Goal: Task Accomplishment & Management: Complete application form

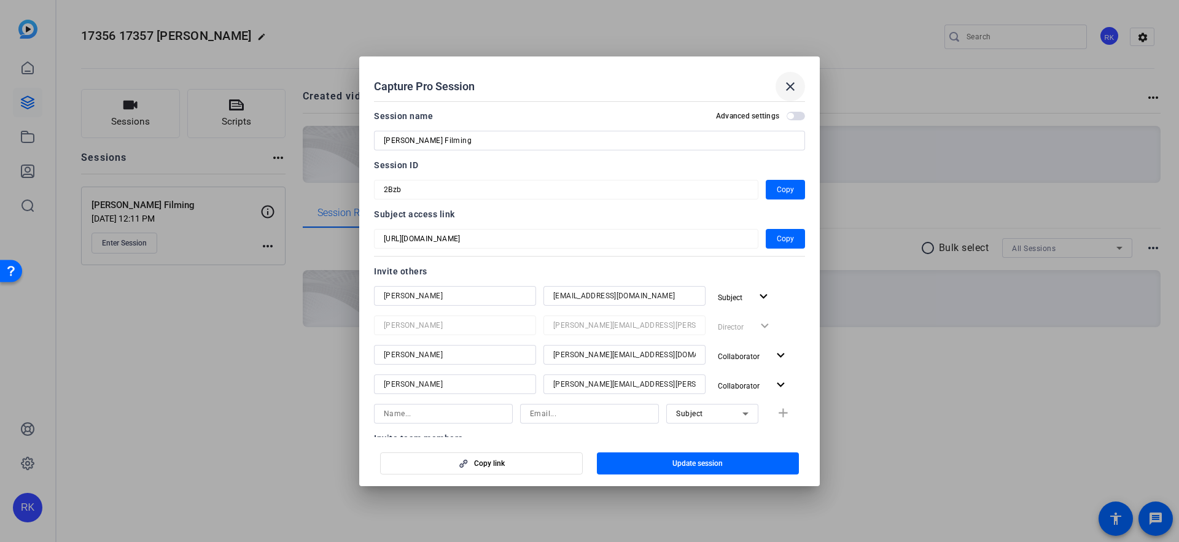
click at [790, 83] on mat-icon "close" at bounding box center [790, 86] width 15 height 15
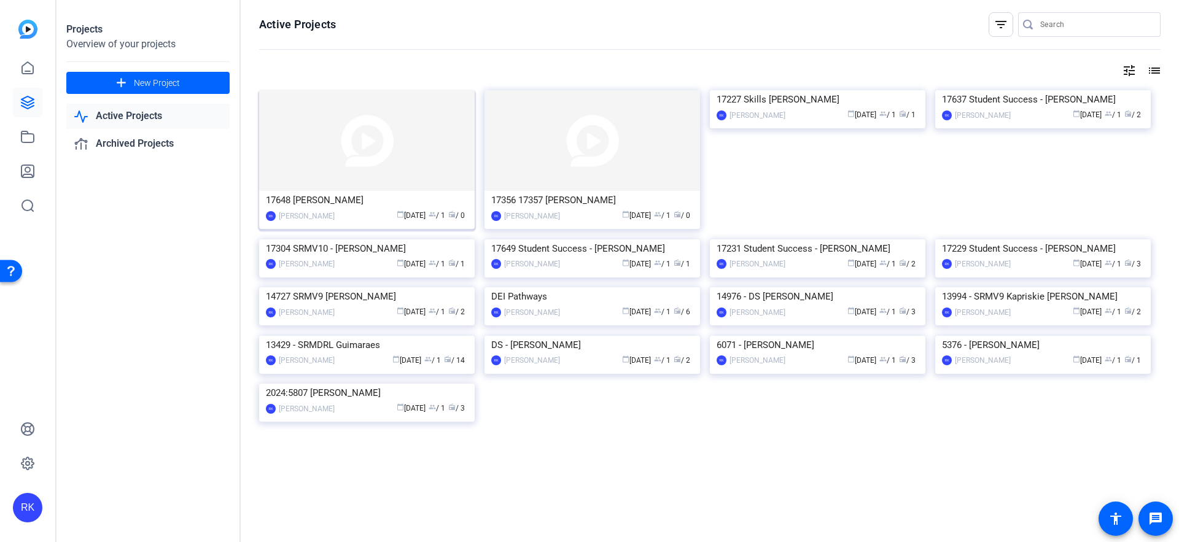
click at [371, 143] on img at bounding box center [367, 140] width 216 height 101
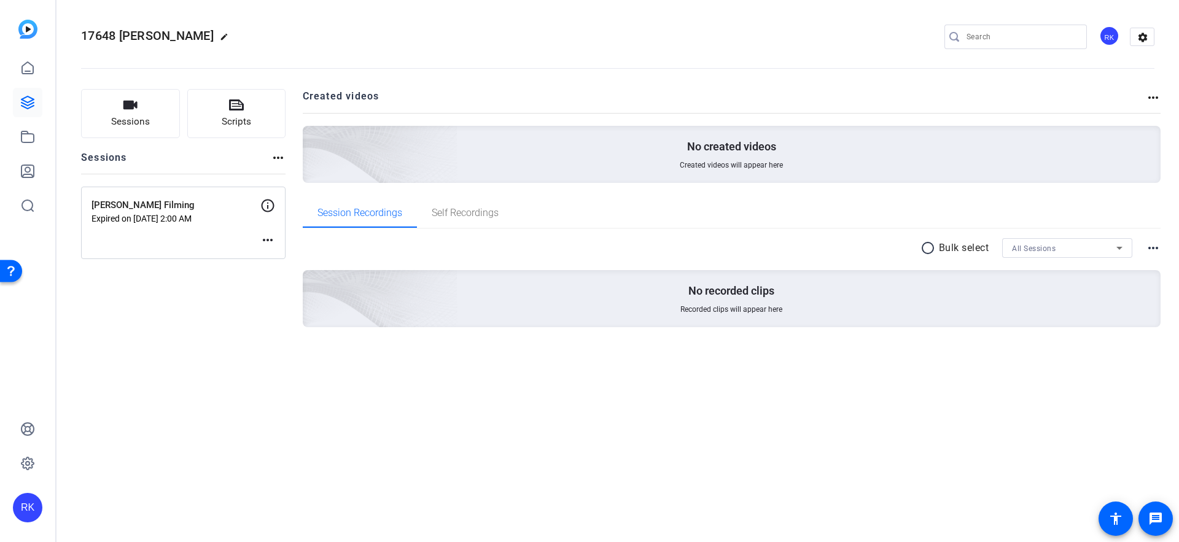
click at [268, 241] on mat-icon "more_horiz" at bounding box center [267, 240] width 15 height 15
click at [292, 258] on span "Edit Session" at bounding box center [298, 258] width 56 height 15
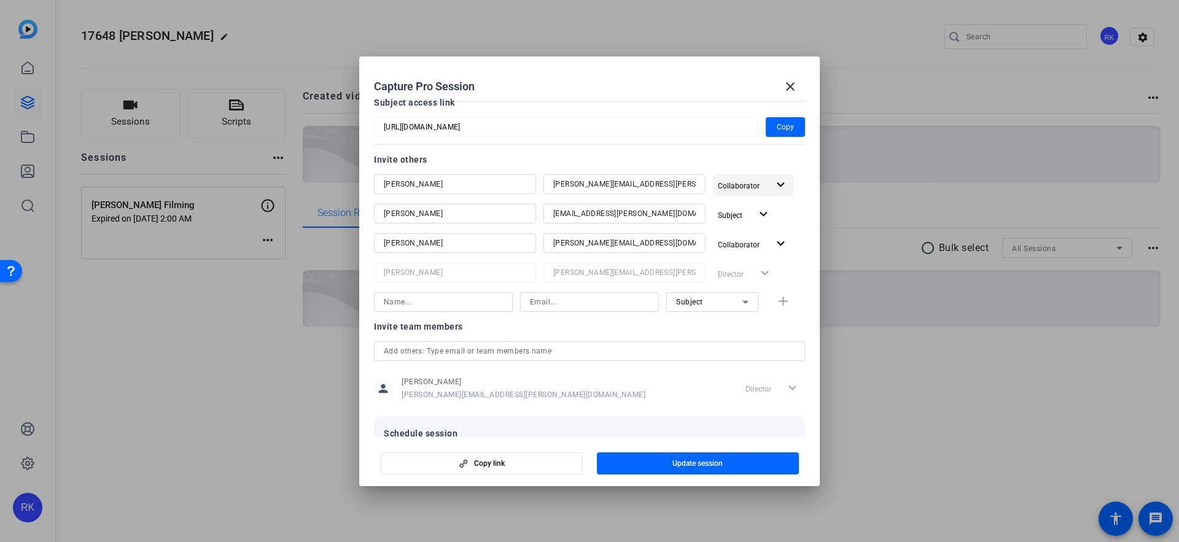
scroll to position [223, 0]
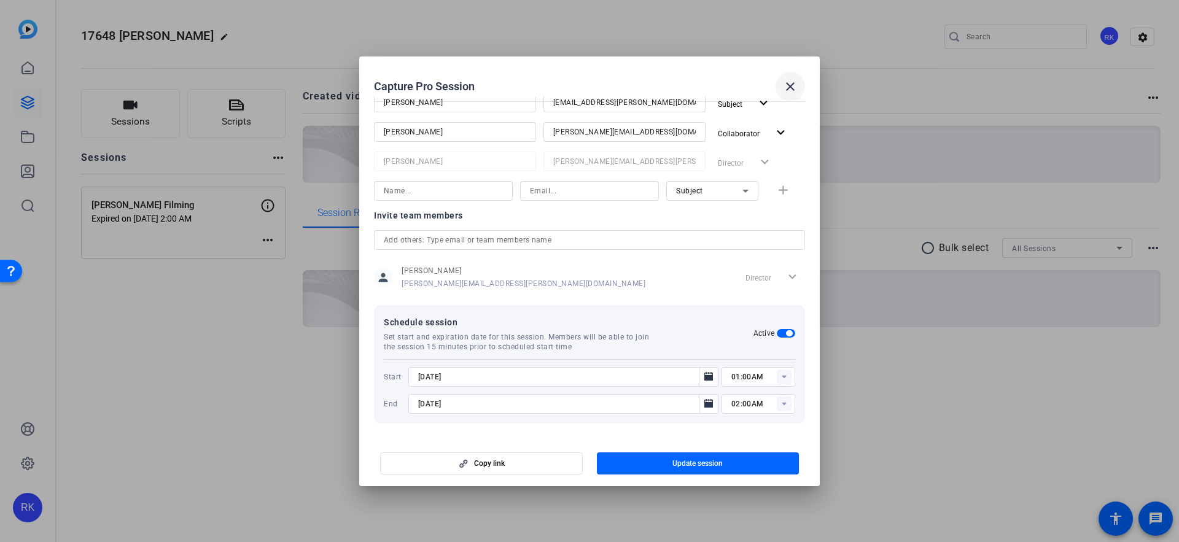
click at [795, 81] on mat-icon "close" at bounding box center [790, 86] width 15 height 15
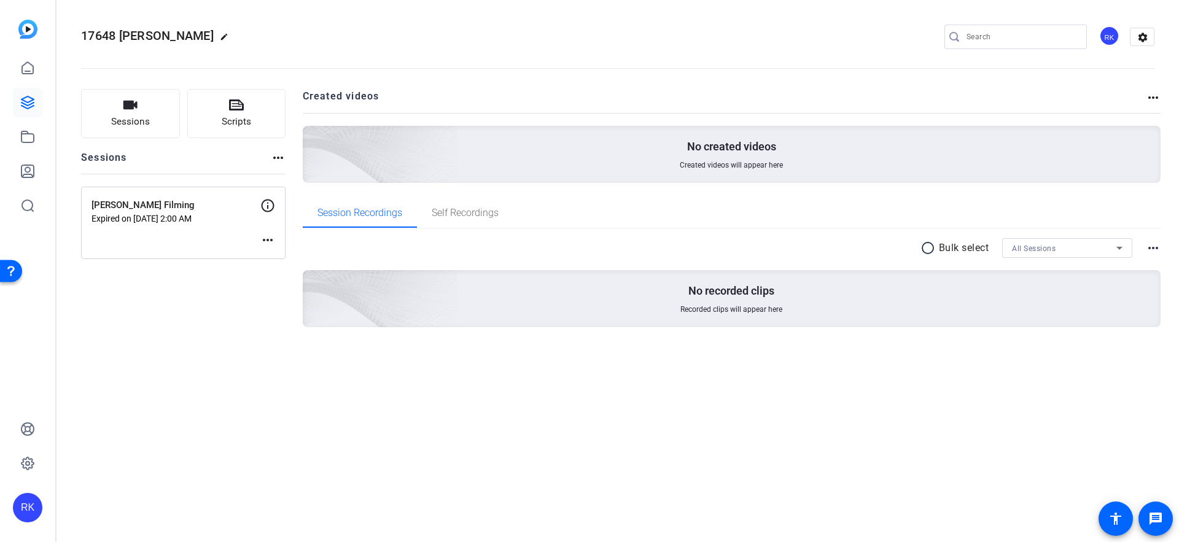
click at [259, 238] on div "Bill Gagliardi Filming Expired on Sep 18, 2025 @ 2:00 AM more_horiz" at bounding box center [183, 223] width 205 height 72
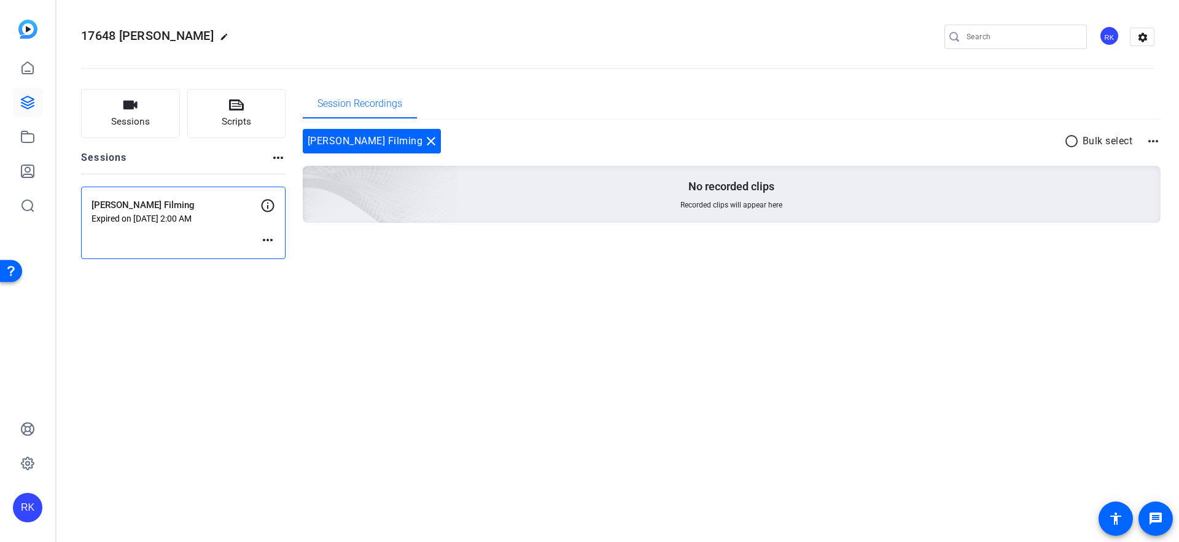
click at [265, 238] on mat-icon "more_horiz" at bounding box center [267, 240] width 15 height 15
click at [278, 256] on span "Edit Session" at bounding box center [298, 258] width 56 height 15
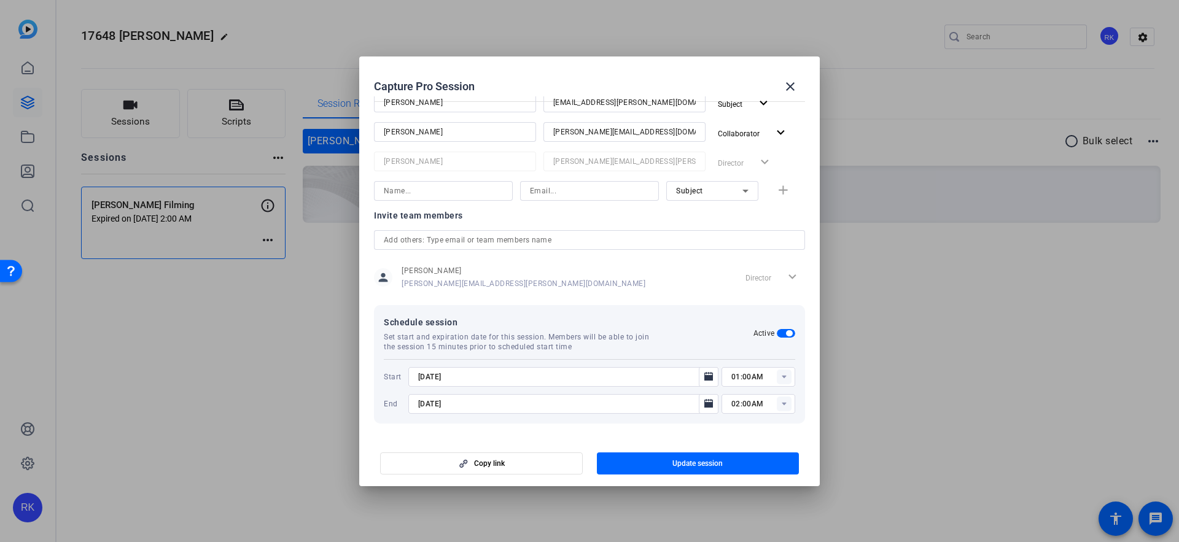
click at [779, 377] on rect at bounding box center [784, 377] width 15 height 15
click at [750, 241] on span "01:00PM" at bounding box center [748, 241] width 32 height 9
type input "01:00PM"
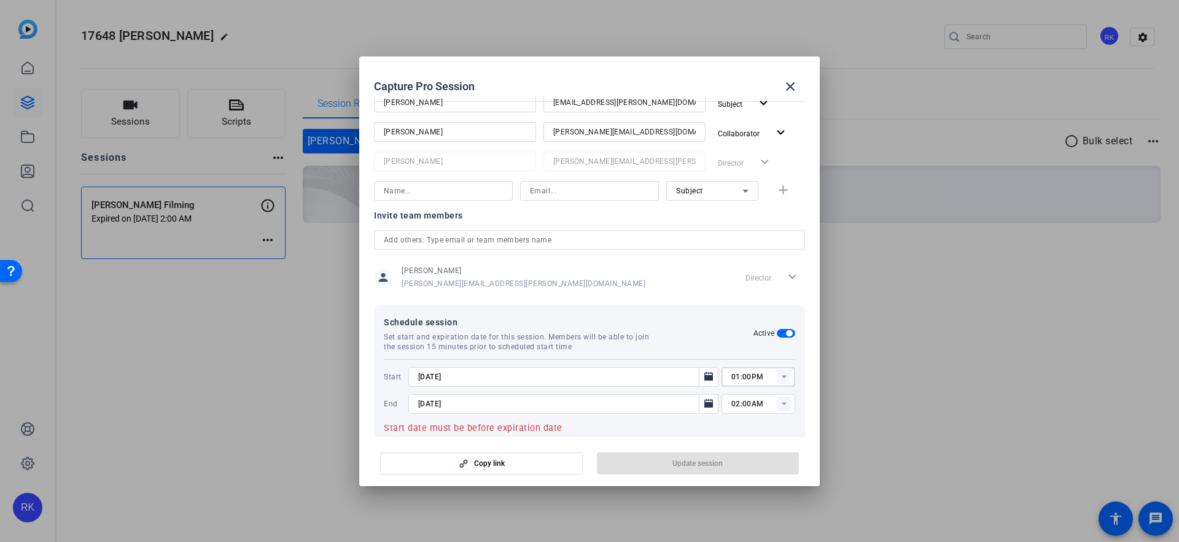
click at [784, 407] on rect at bounding box center [784, 404] width 15 height 15
click at [752, 269] on span "02:00PM" at bounding box center [748, 269] width 32 height 9
type input "02:00PM"
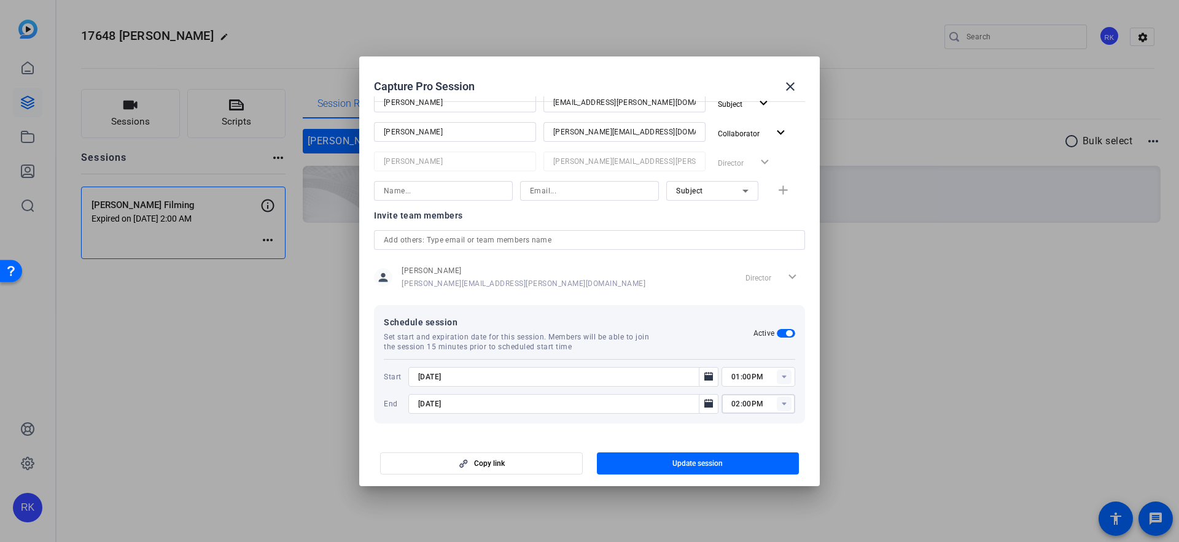
click at [740, 439] on mat-dialog-actions "Copy link Update session" at bounding box center [589, 461] width 461 height 49
click at [726, 467] on span "button" at bounding box center [698, 463] width 203 height 29
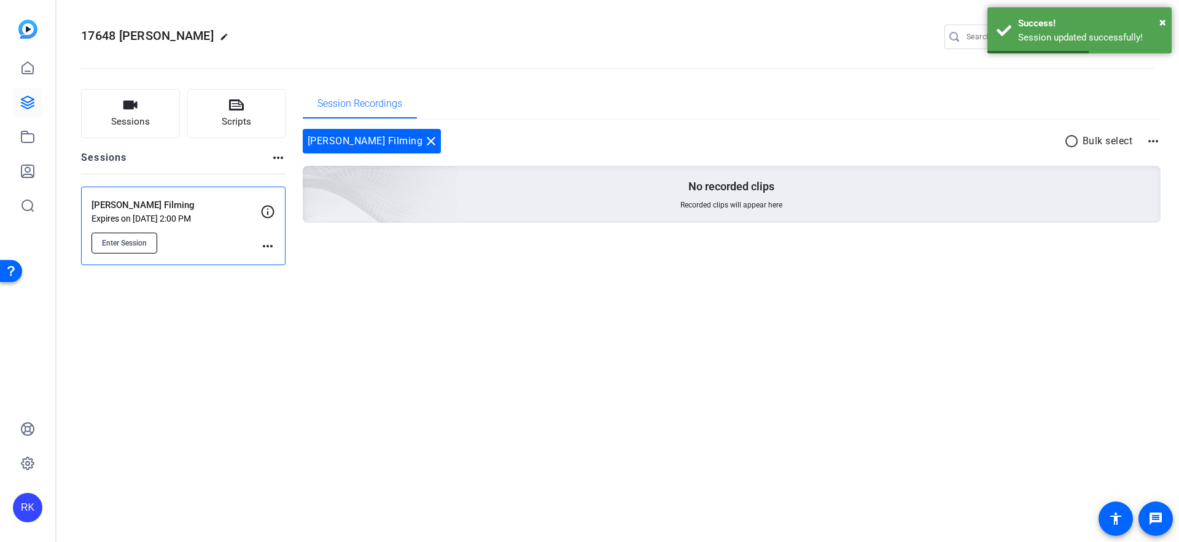
click at [118, 251] on button "Enter Session" at bounding box center [125, 243] width 66 height 21
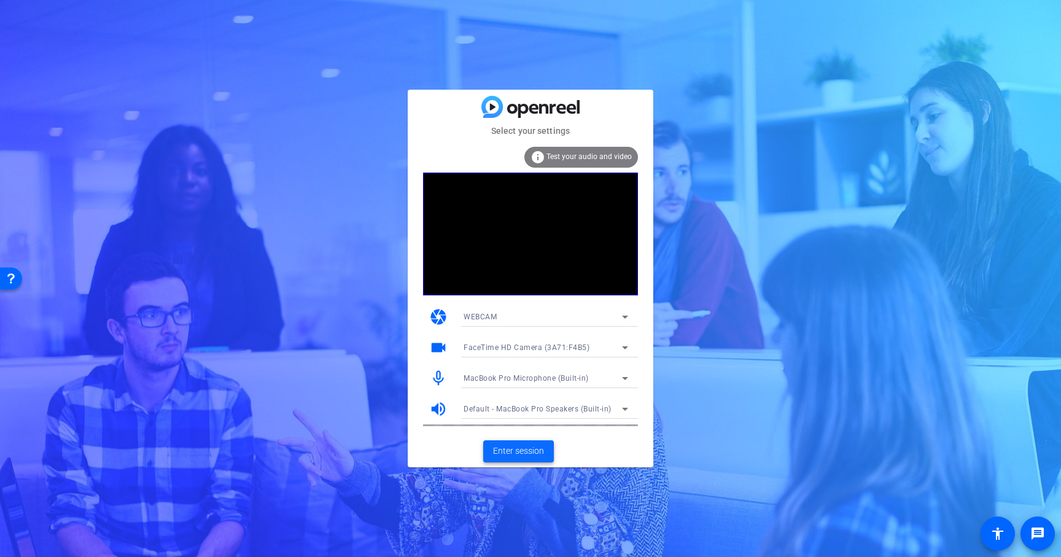
click at [498, 452] on span "Enter session" at bounding box center [518, 451] width 51 height 13
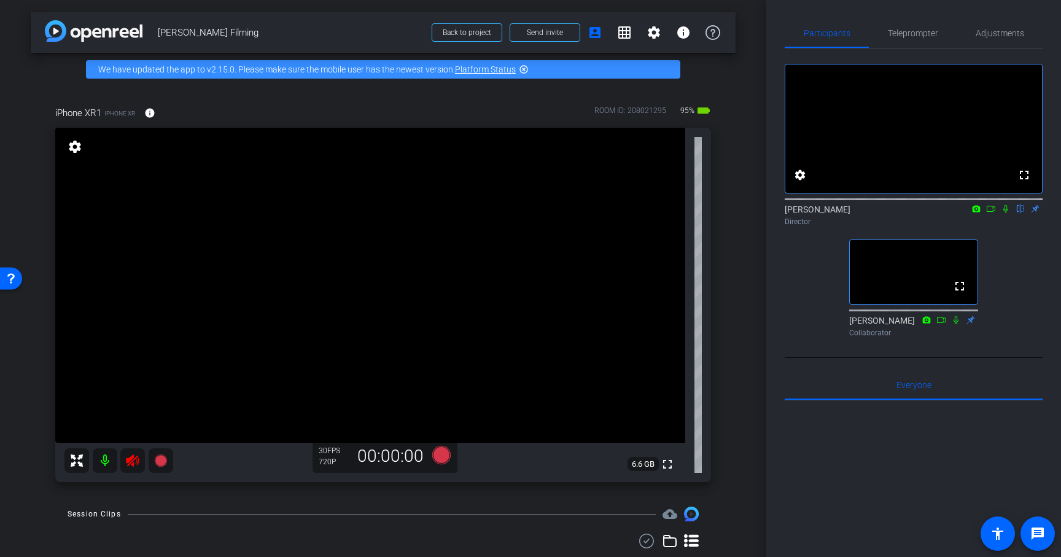
click at [131, 467] on icon at bounding box center [132, 460] width 15 height 15
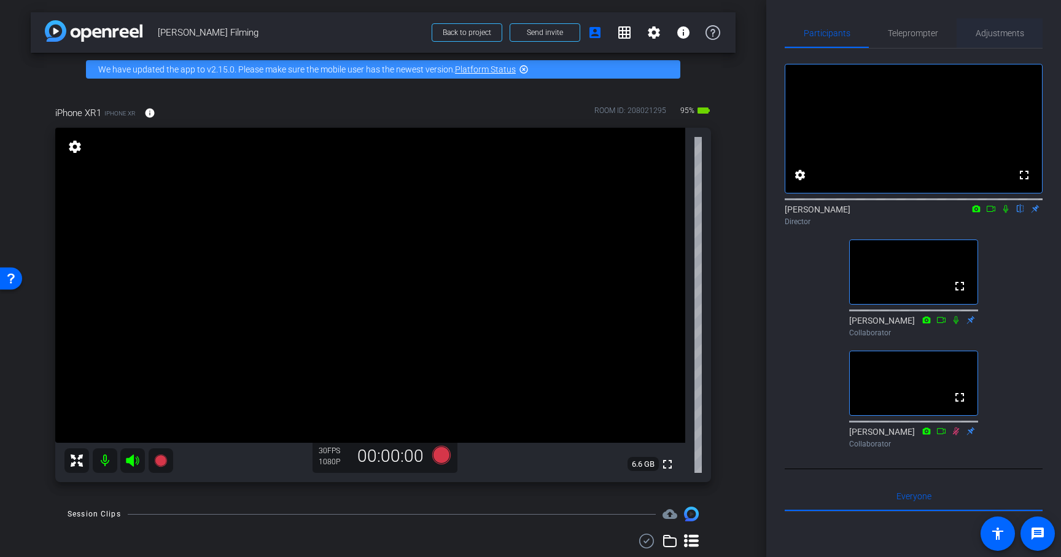
click at [1015, 32] on span "Adjustments" at bounding box center [1000, 33] width 49 height 9
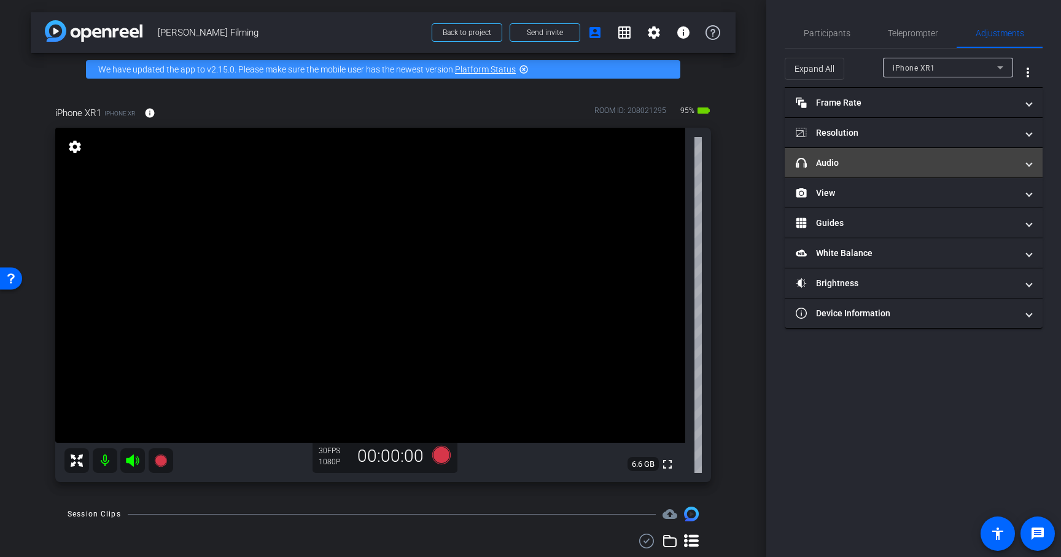
click at [1031, 168] on span at bounding box center [1029, 163] width 5 height 13
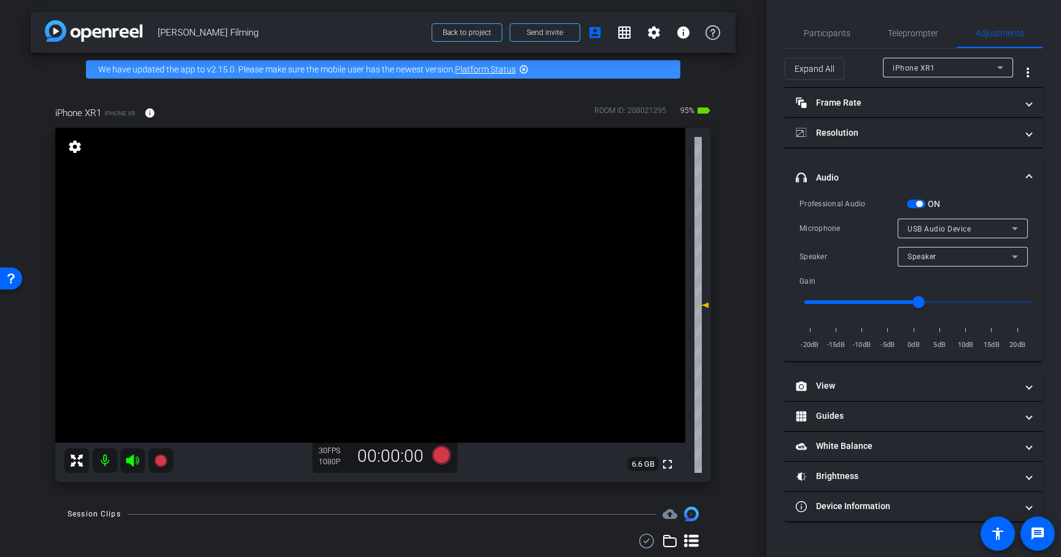
type input "-7"
click at [1032, 177] on span at bounding box center [1029, 177] width 5 height 13
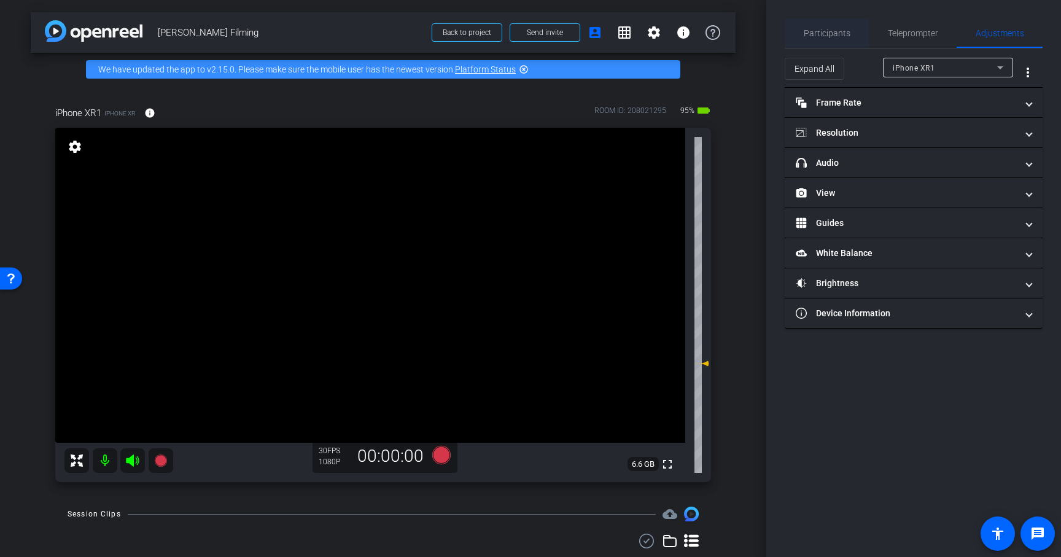
click at [822, 31] on span "Participants" at bounding box center [827, 33] width 47 height 9
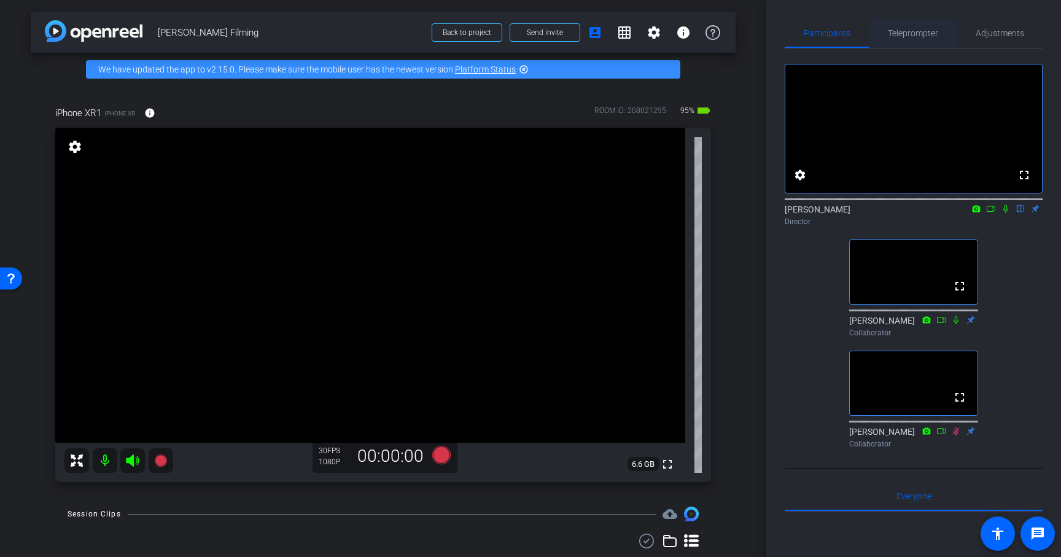
click at [921, 36] on span "Teleprompter" at bounding box center [913, 33] width 50 height 9
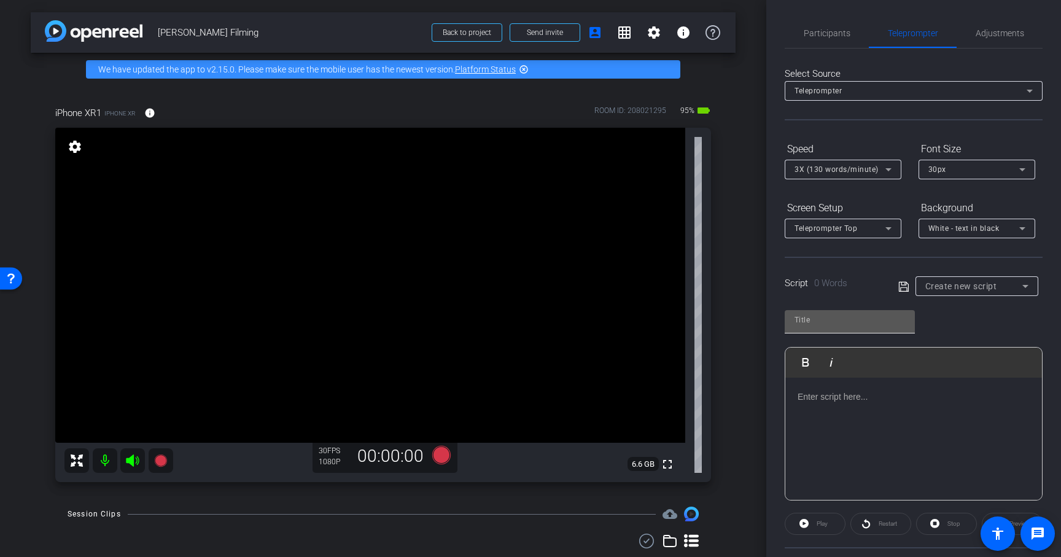
click at [809, 318] on input "text" at bounding box center [850, 320] width 111 height 15
type input "Video 1"
click at [861, 399] on p at bounding box center [914, 397] width 232 height 14
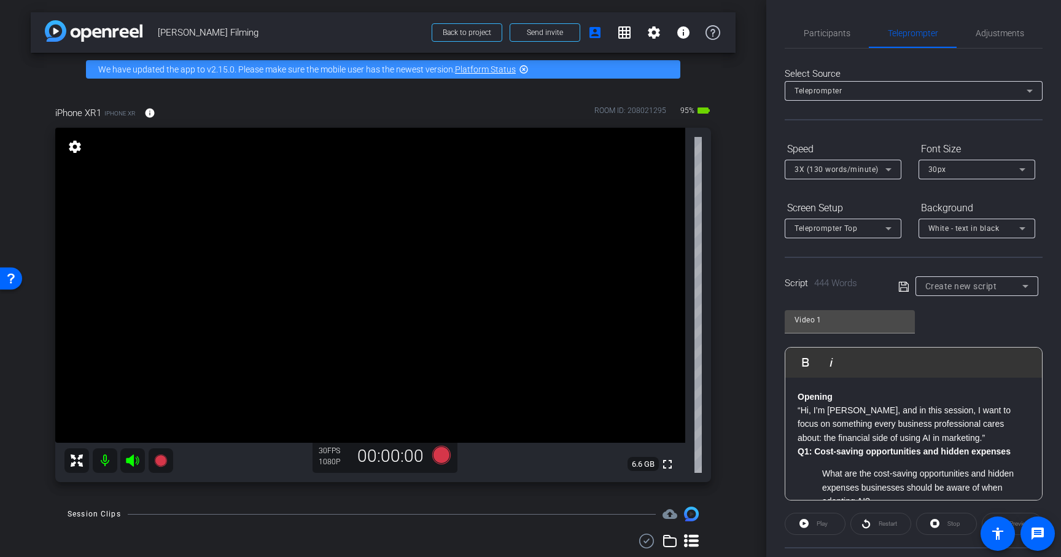
click at [949, 322] on div "Video 1 Play Play from this location Play Selected Play and display the selecte…" at bounding box center [914, 401] width 258 height 200
click at [904, 289] on icon at bounding box center [904, 286] width 11 height 15
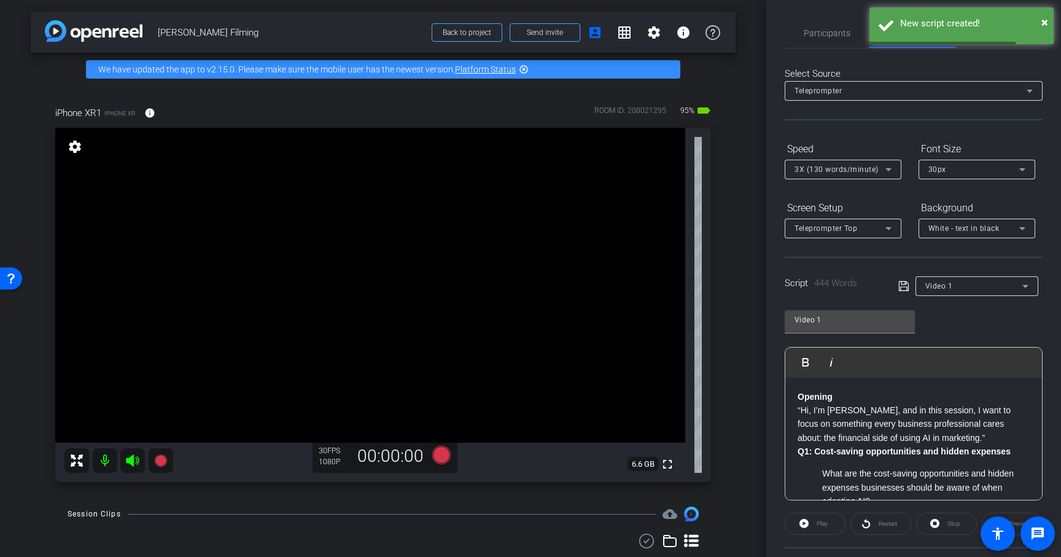
scroll to position [114, 0]
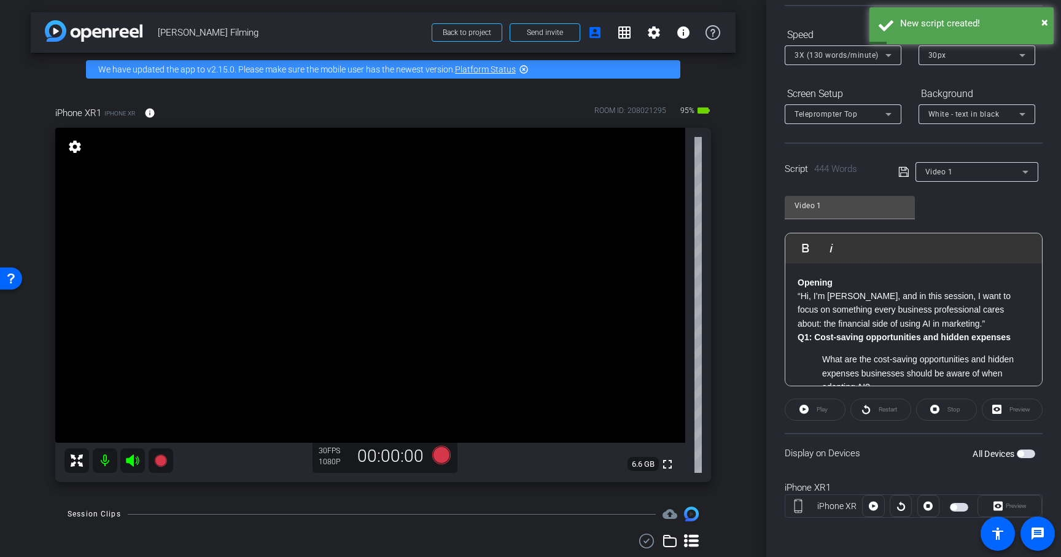
click at [1020, 453] on span "button" at bounding box center [1021, 454] width 6 height 6
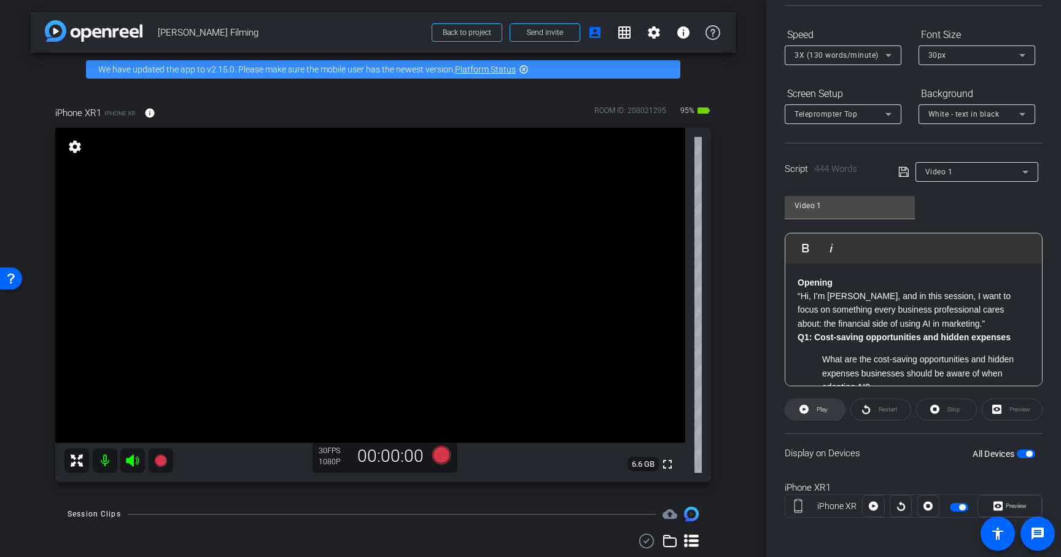
click at [824, 409] on span "Play" at bounding box center [822, 409] width 11 height 7
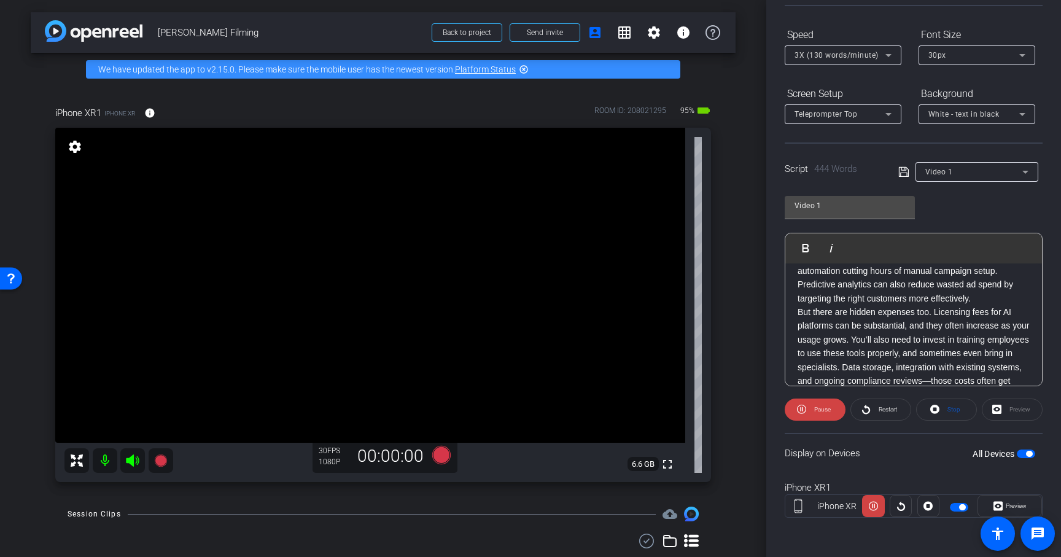
scroll to position [181, 0]
click at [827, 410] on span "Pause" at bounding box center [822, 409] width 17 height 7
click at [890, 53] on icon at bounding box center [888, 55] width 15 height 15
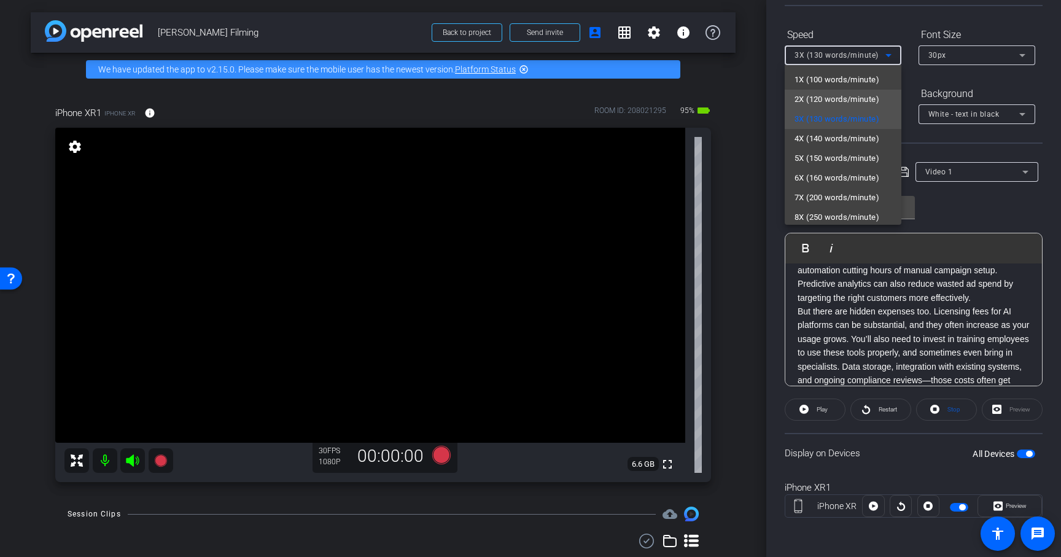
click at [854, 98] on span "2X (120 words/minute)" at bounding box center [837, 99] width 85 height 15
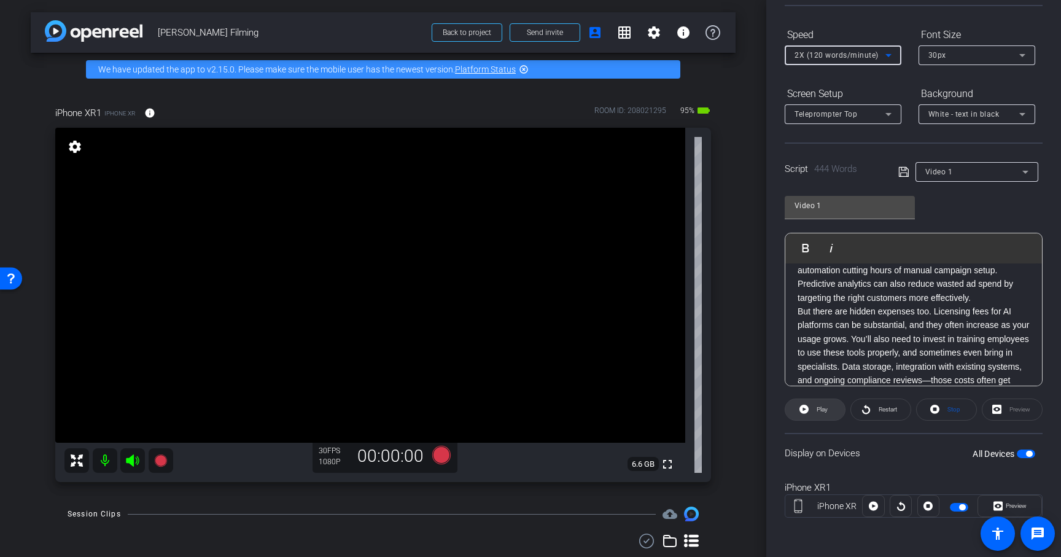
click at [825, 413] on span "Play" at bounding box center [821, 409] width 14 height 17
click at [805, 416] on icon at bounding box center [801, 409] width 9 height 15
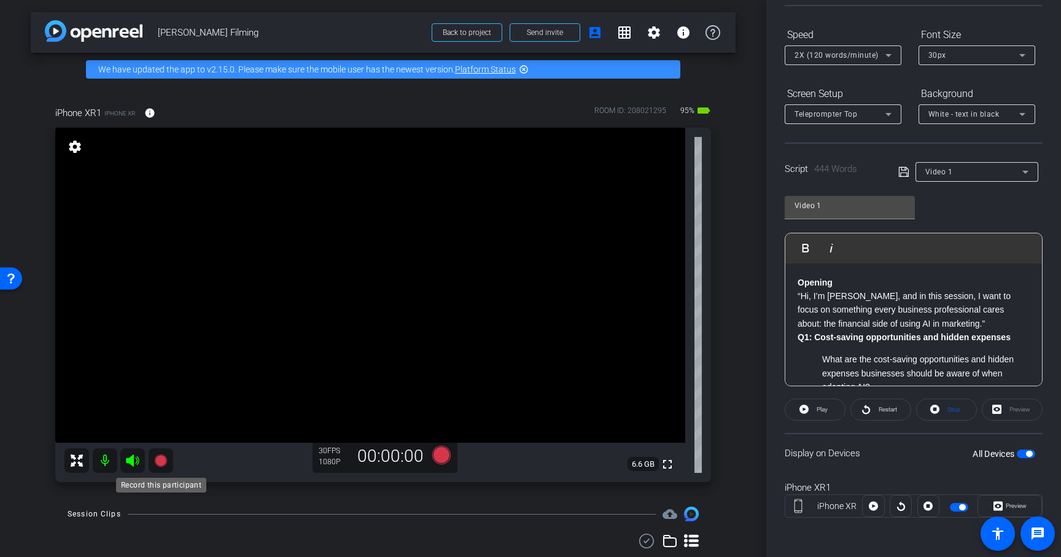
click at [170, 461] on mat-icon at bounding box center [161, 460] width 25 height 25
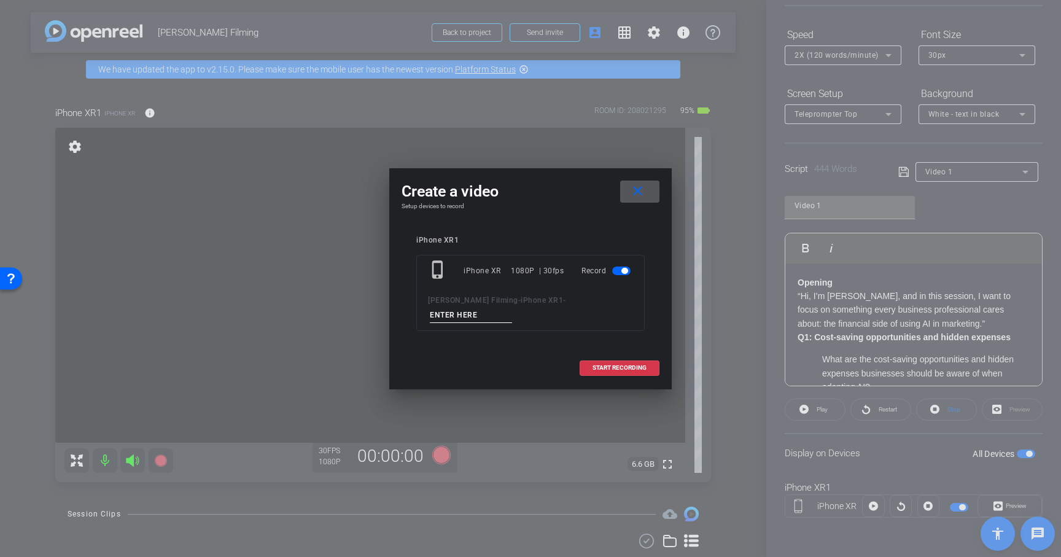
click at [449, 310] on input at bounding box center [471, 315] width 82 height 15
type input "Video 1"
click at [632, 365] on span "START RECORDING" at bounding box center [620, 368] width 54 height 6
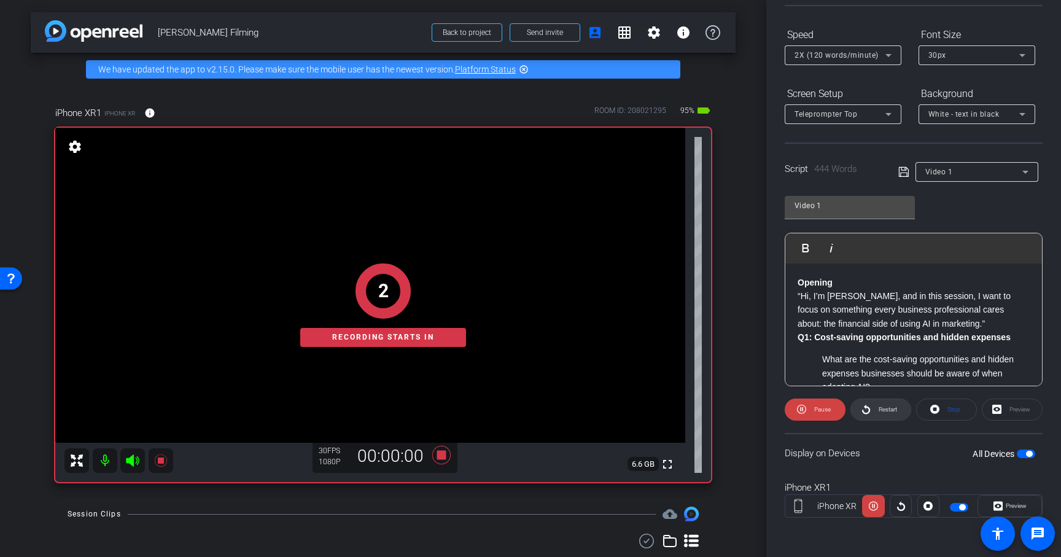
click at [891, 408] on span "Restart" at bounding box center [888, 409] width 18 height 7
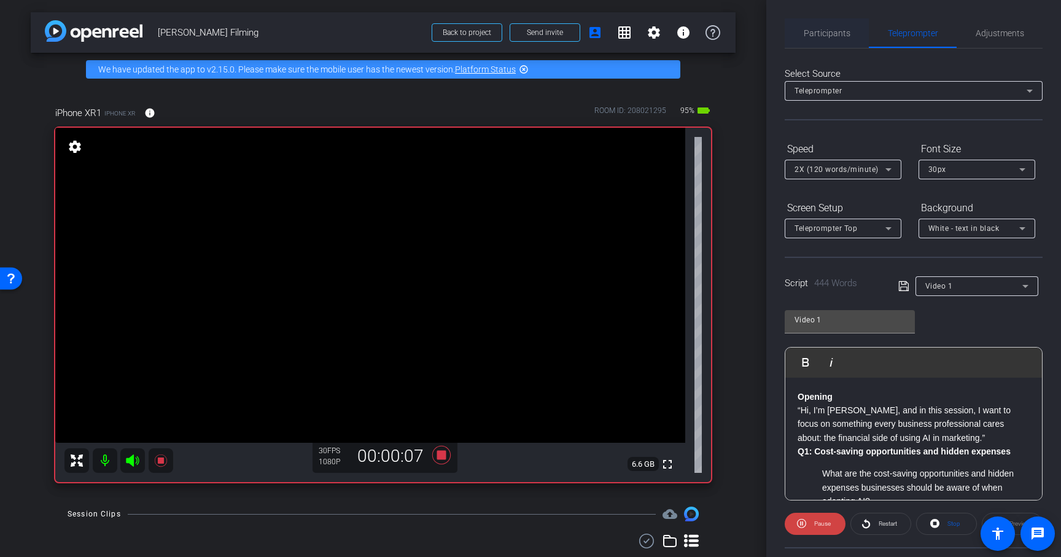
click at [830, 29] on span "Participants" at bounding box center [827, 33] width 47 height 9
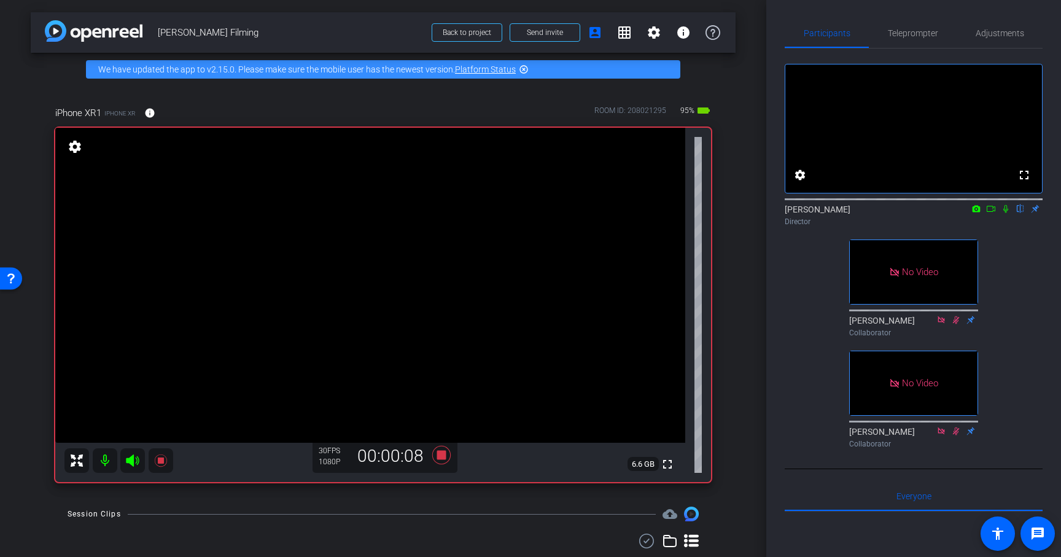
click at [1010, 213] on icon at bounding box center [1006, 209] width 10 height 9
click at [923, 32] on span "Teleprompter" at bounding box center [913, 33] width 50 height 9
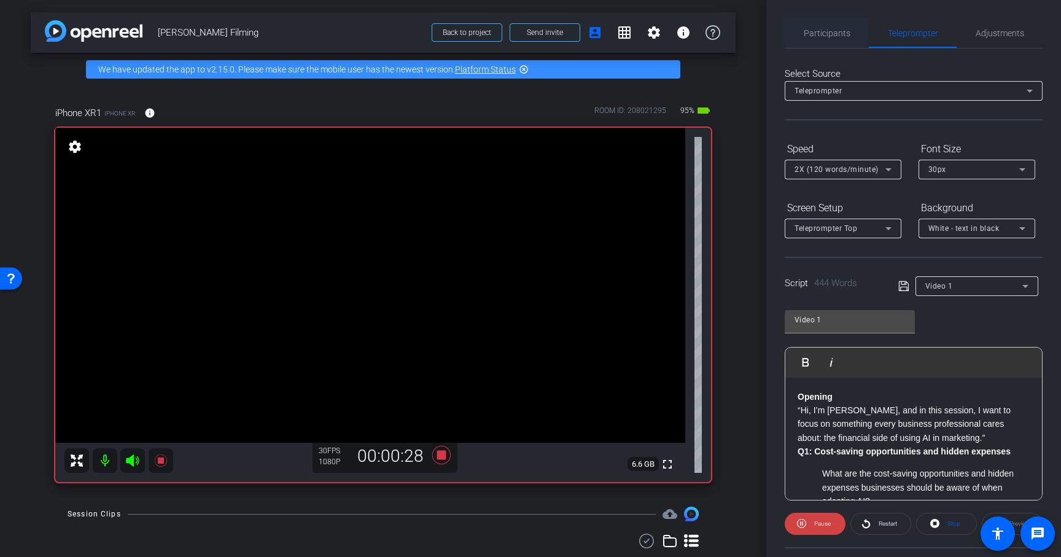
click at [816, 33] on span "Participants" at bounding box center [827, 33] width 47 height 9
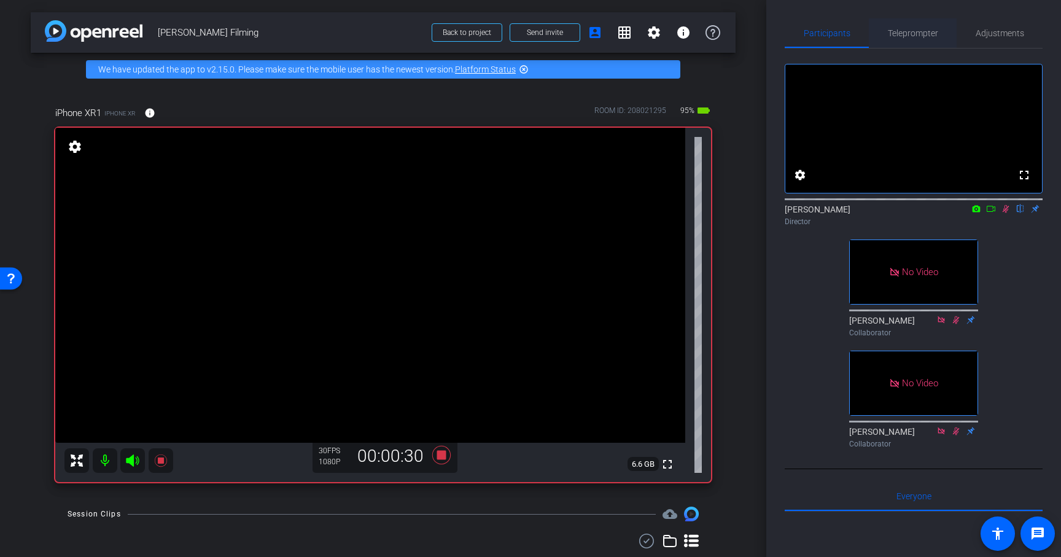
click at [912, 35] on span "Teleprompter" at bounding box center [913, 33] width 50 height 9
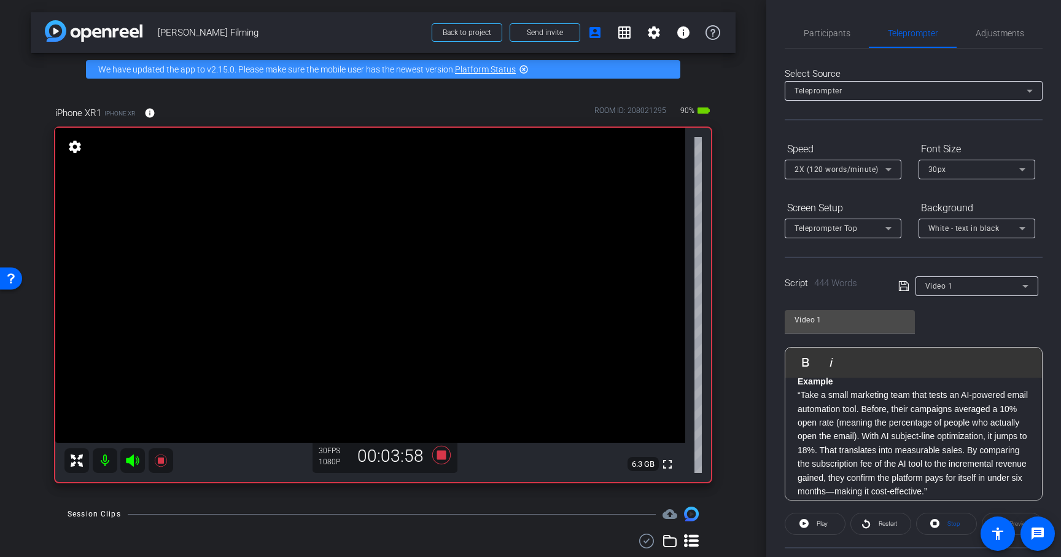
scroll to position [775, 0]
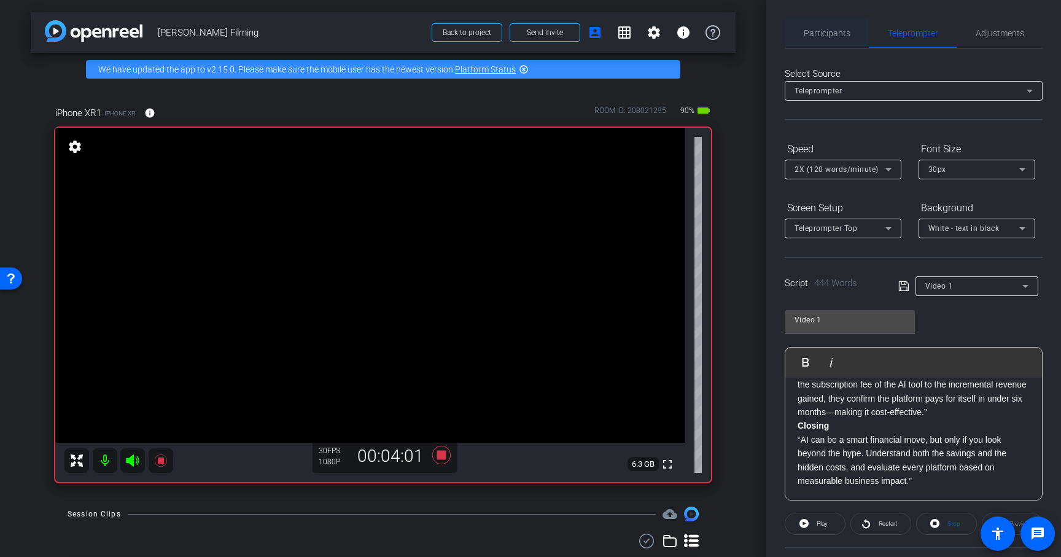
click at [828, 40] on span "Participants" at bounding box center [827, 32] width 47 height 29
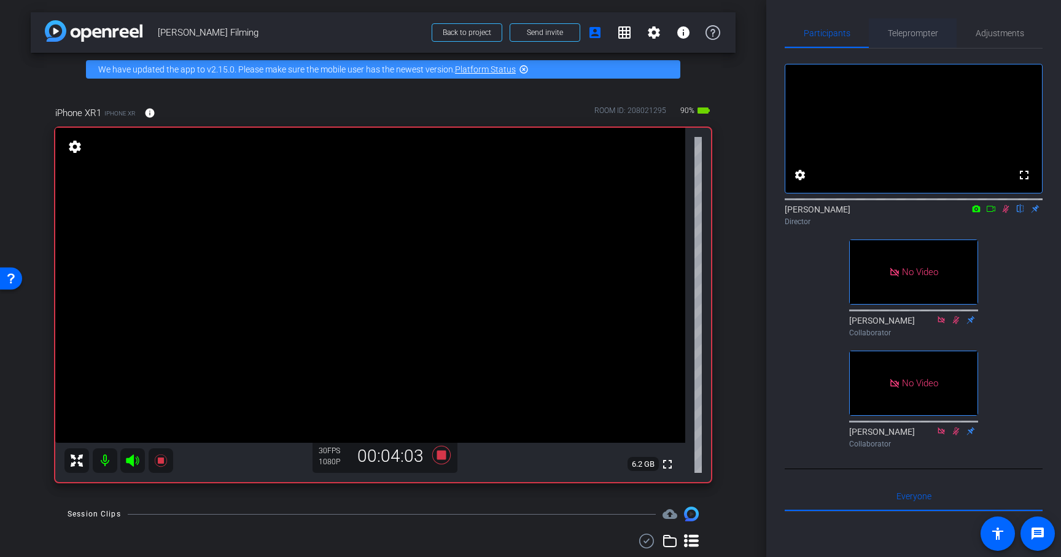
click at [917, 36] on span "Teleprompter" at bounding box center [913, 33] width 50 height 9
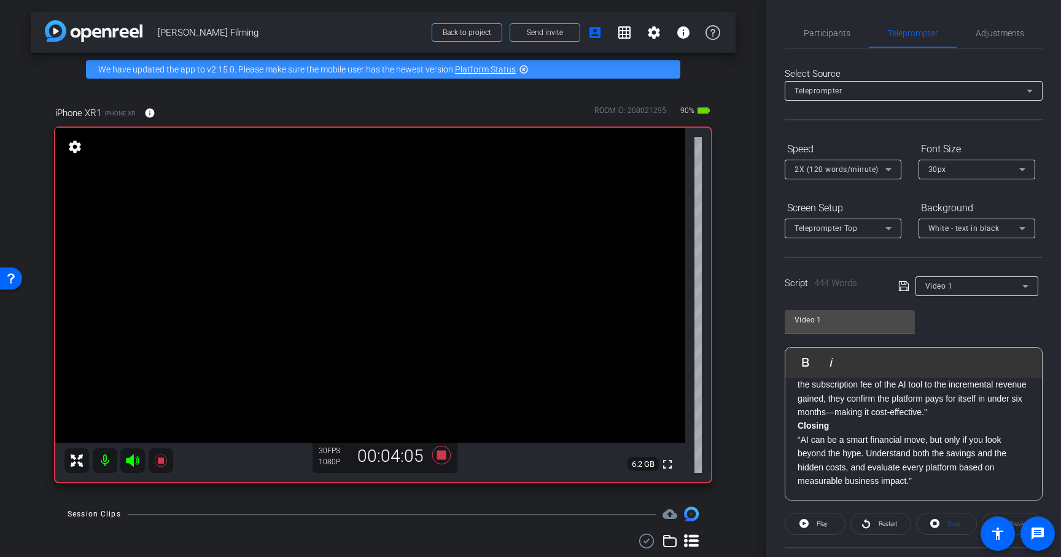
scroll to position [774, 0]
click at [826, 34] on span "Participants" at bounding box center [827, 33] width 47 height 9
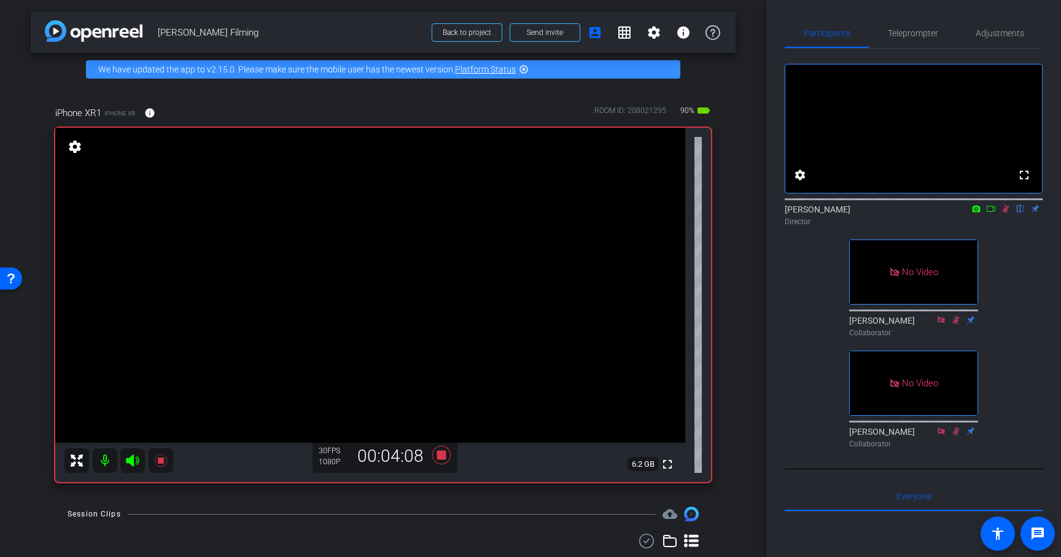
click at [1008, 213] on icon at bounding box center [1006, 209] width 7 height 8
click at [443, 456] on icon at bounding box center [441, 455] width 18 height 18
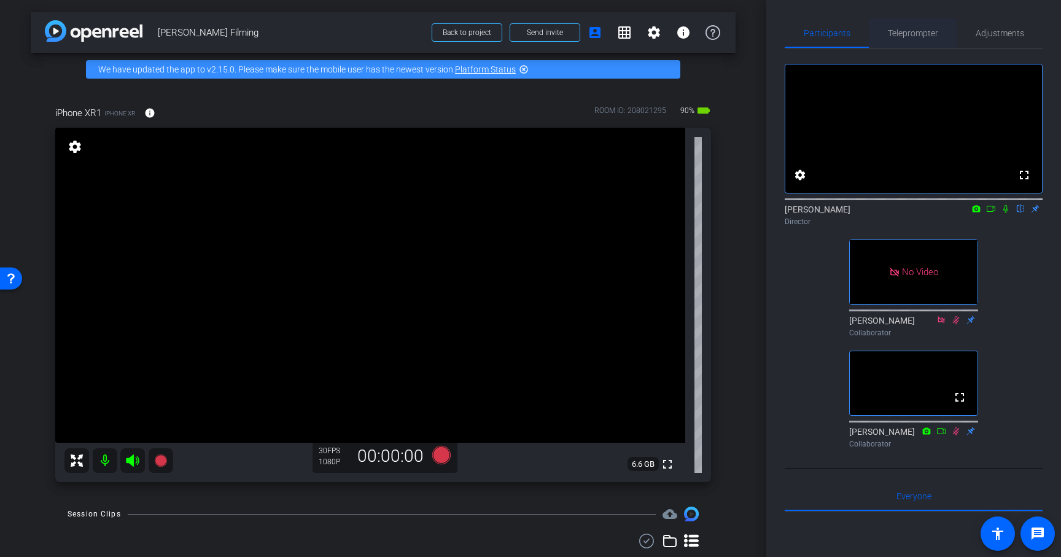
click at [908, 32] on span "Teleprompter" at bounding box center [913, 33] width 50 height 9
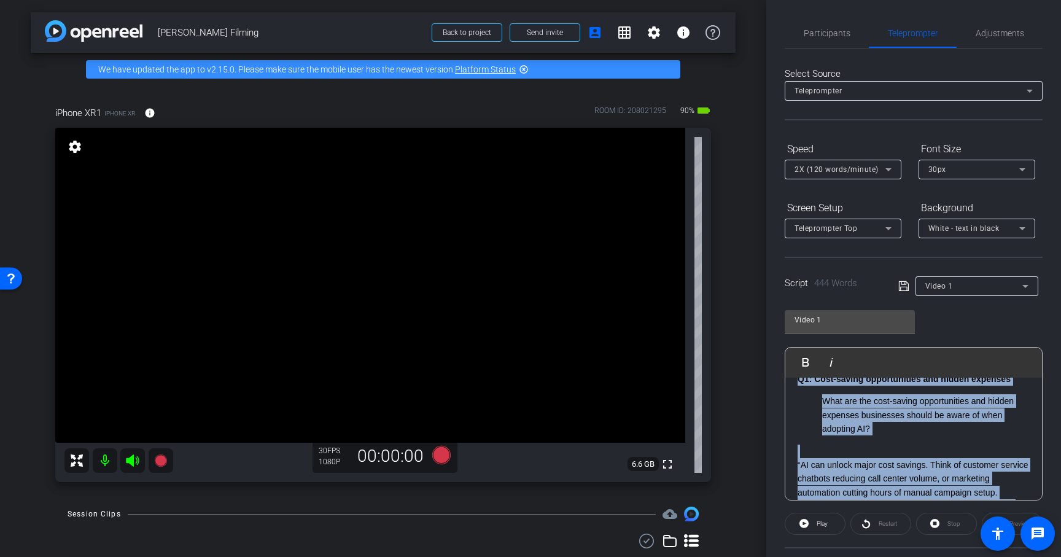
scroll to position [0, 0]
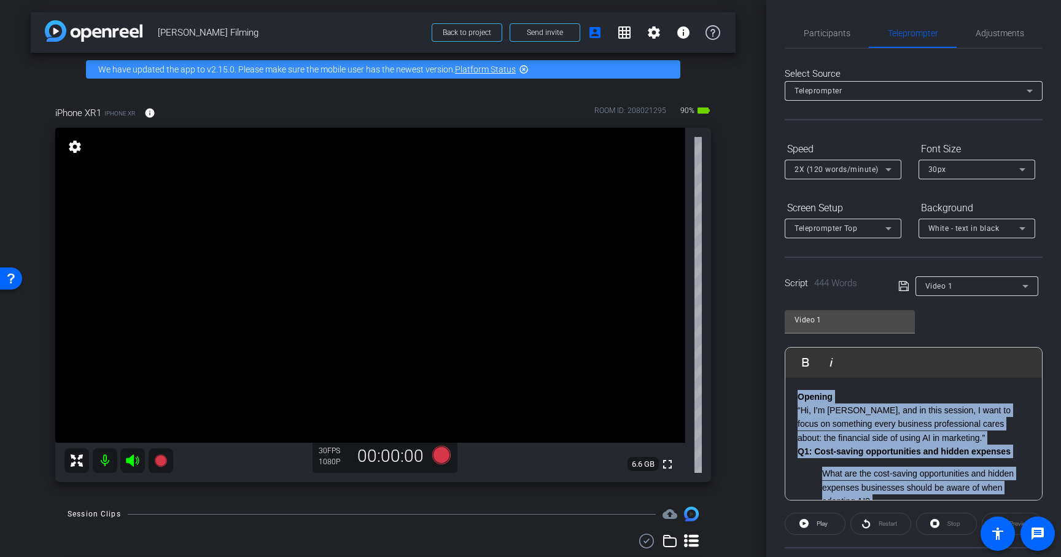
drag, startPoint x: 920, startPoint y: 485, endPoint x: 716, endPoint y: 353, distance: 243.5
click at [716, 353] on div "arrow_back Bill Gagliardi Filming Back to project Send invite account_box grid_…" at bounding box center [530, 278] width 1061 height 557
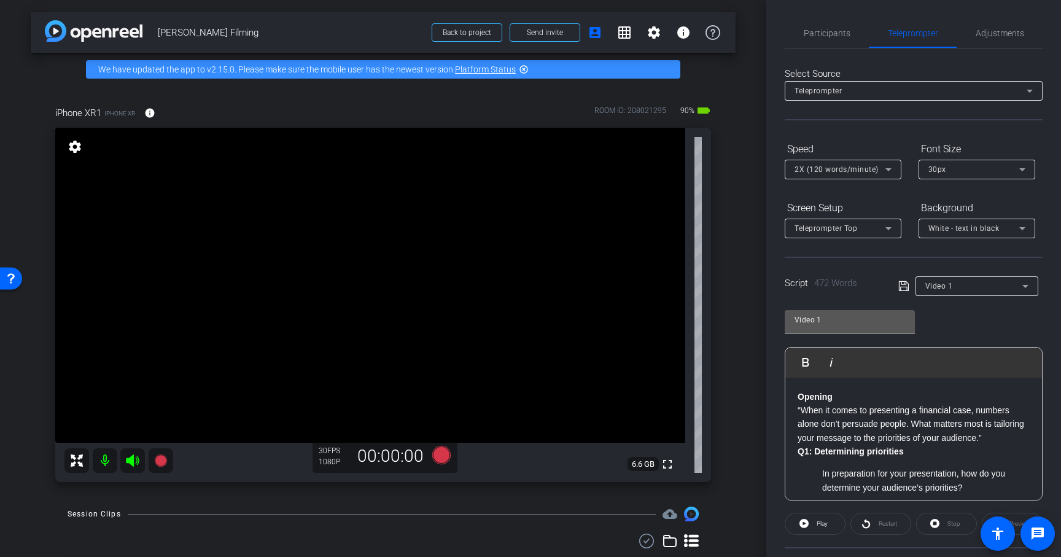
click at [827, 320] on input "Video 1" at bounding box center [850, 320] width 111 height 15
type input "Video 2"
click at [969, 313] on div "Video 2 Play Play from this location Play Selected Play and display the selecte…" at bounding box center [914, 401] width 258 height 200
click at [904, 285] on icon at bounding box center [904, 286] width 11 height 15
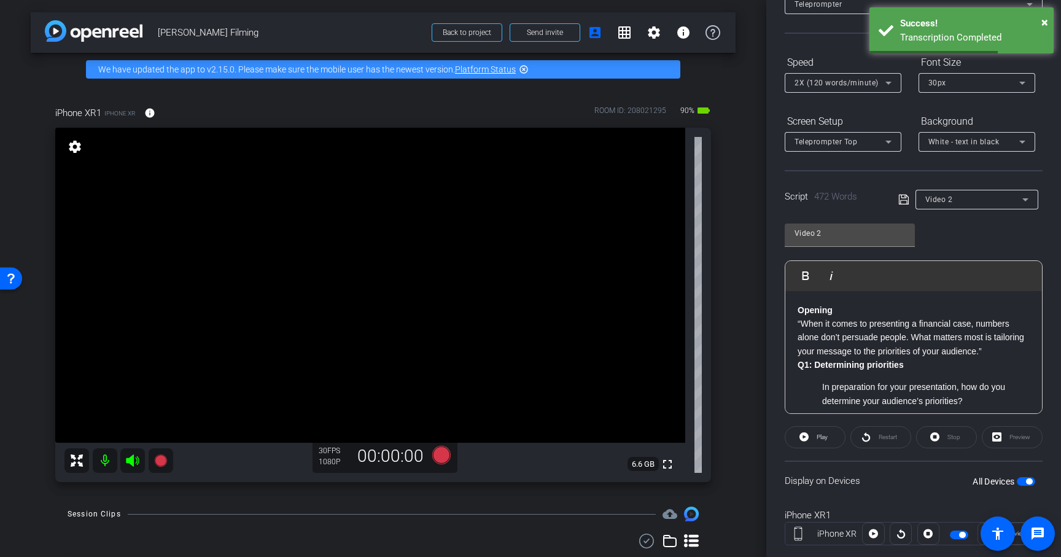
scroll to position [114, 0]
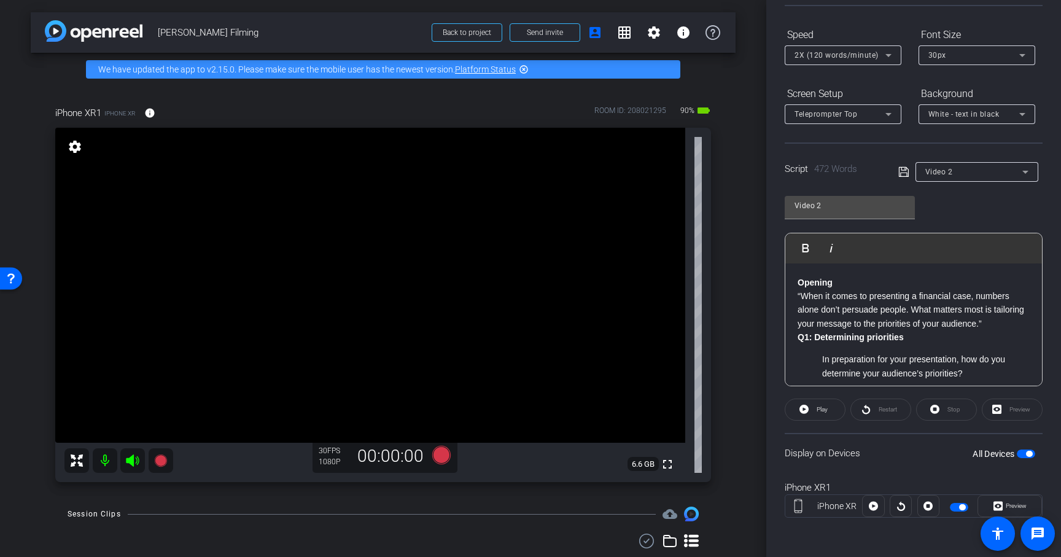
click at [1017, 410] on div "Preview" at bounding box center [1012, 410] width 61 height 22
click at [994, 171] on div "Video 2" at bounding box center [974, 171] width 97 height 15
click at [966, 212] on mat-option "Video 2" at bounding box center [977, 216] width 123 height 20
click at [831, 213] on div "Video 2" at bounding box center [850, 206] width 111 height 20
click at [902, 174] on icon at bounding box center [904, 172] width 11 height 15
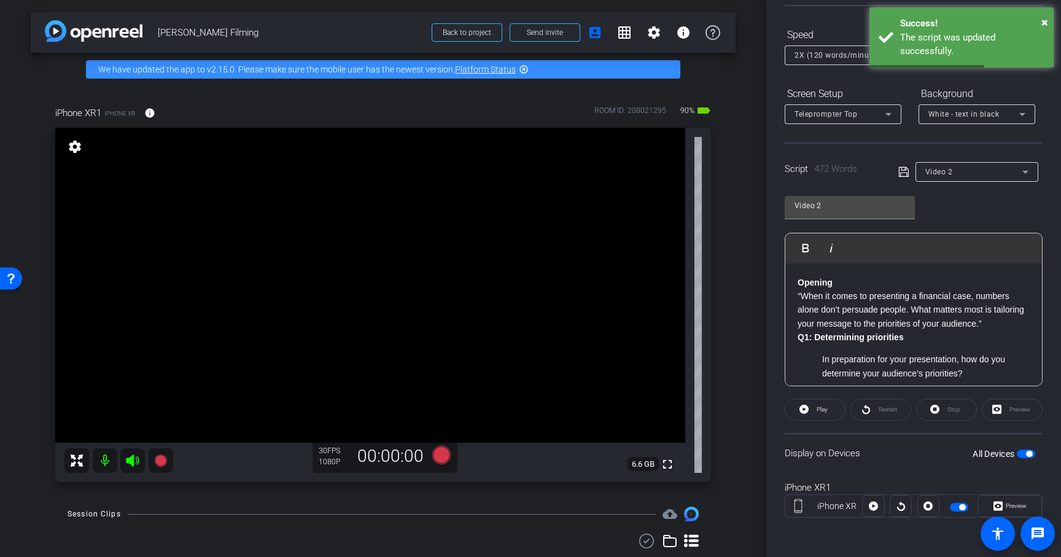
scroll to position [114, 0]
click at [1031, 455] on span "button" at bounding box center [1029, 454] width 6 height 6
click at [1031, 455] on span "button" at bounding box center [1026, 454] width 18 height 9
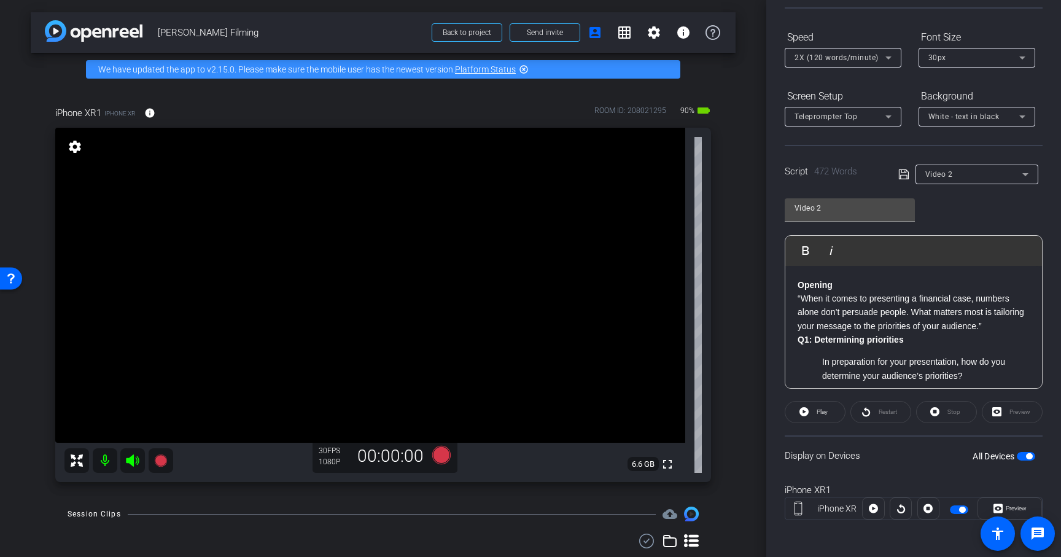
scroll to position [114, 0]
click at [161, 463] on icon at bounding box center [160, 461] width 12 height 12
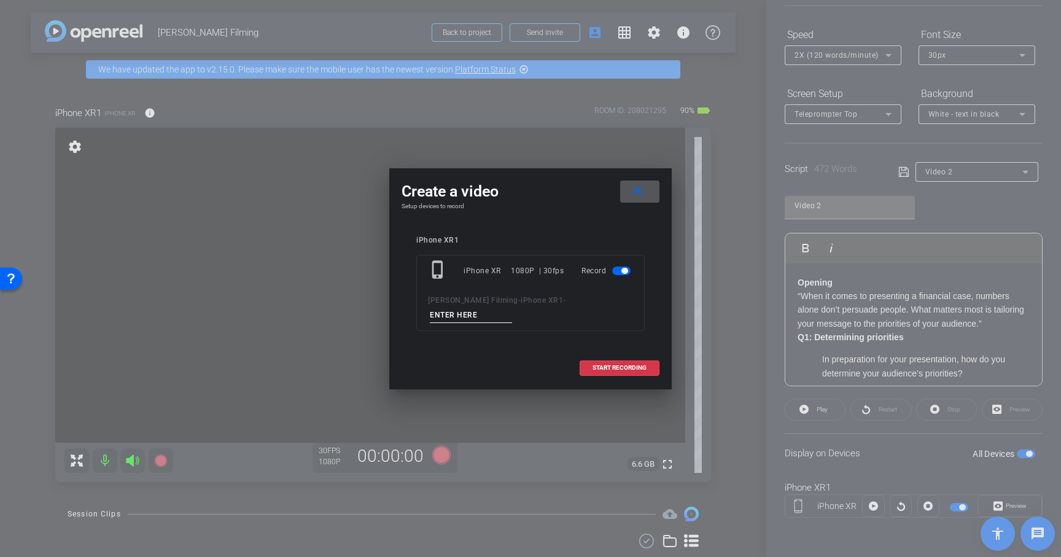
click at [472, 314] on input at bounding box center [471, 315] width 82 height 15
type input "Video 2"
click at [653, 365] on span at bounding box center [619, 367] width 79 height 29
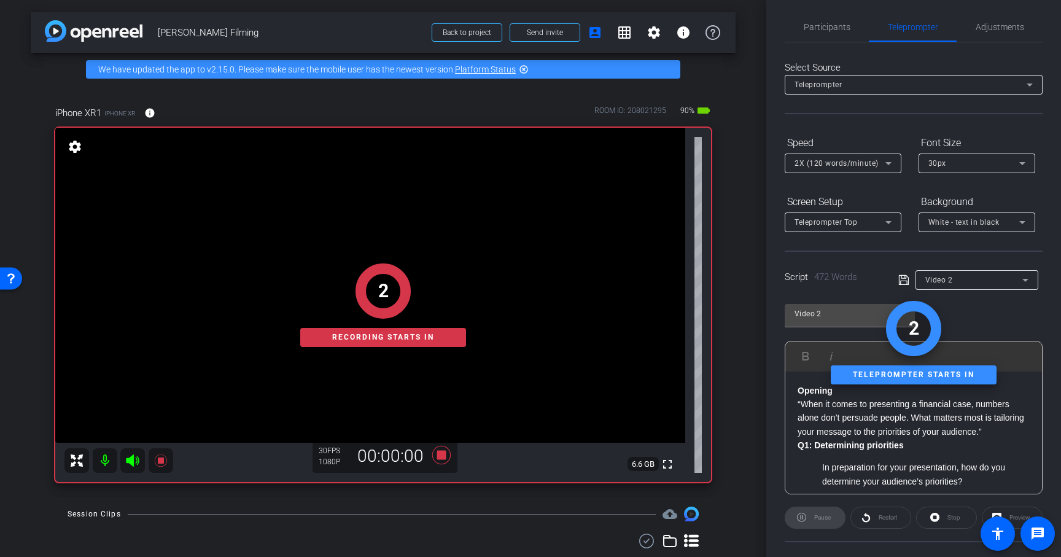
scroll to position [0, 0]
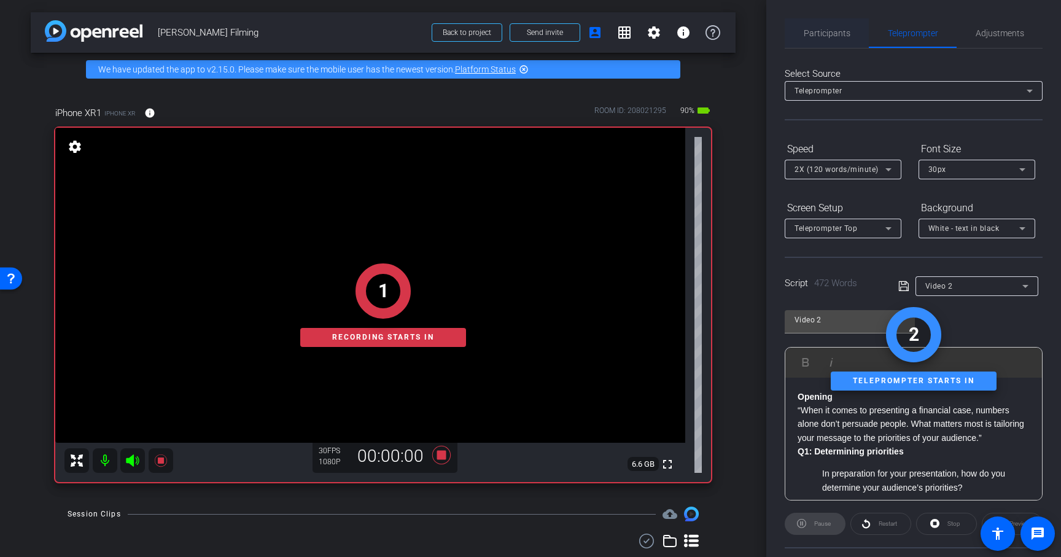
click at [818, 33] on span "Participants" at bounding box center [827, 33] width 47 height 9
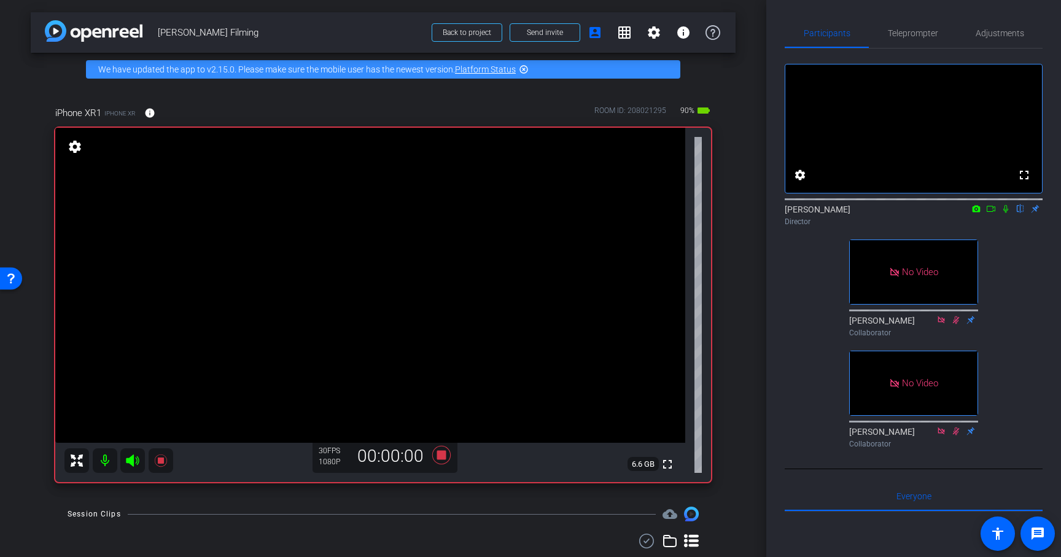
click at [1006, 213] on icon at bounding box center [1006, 209] width 10 height 9
click at [901, 31] on span "Teleprompter" at bounding box center [913, 33] width 50 height 9
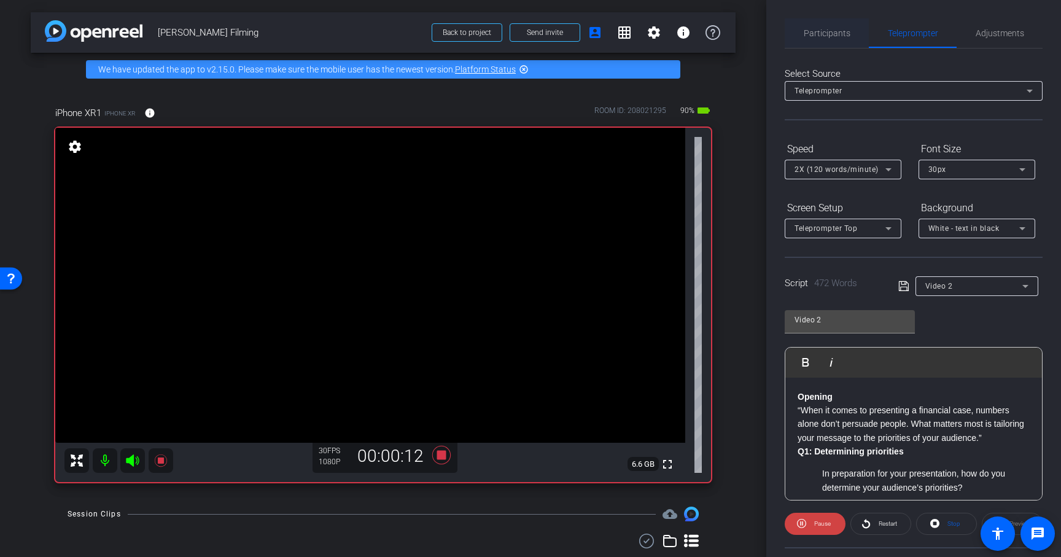
click at [832, 35] on span "Participants" at bounding box center [827, 33] width 47 height 9
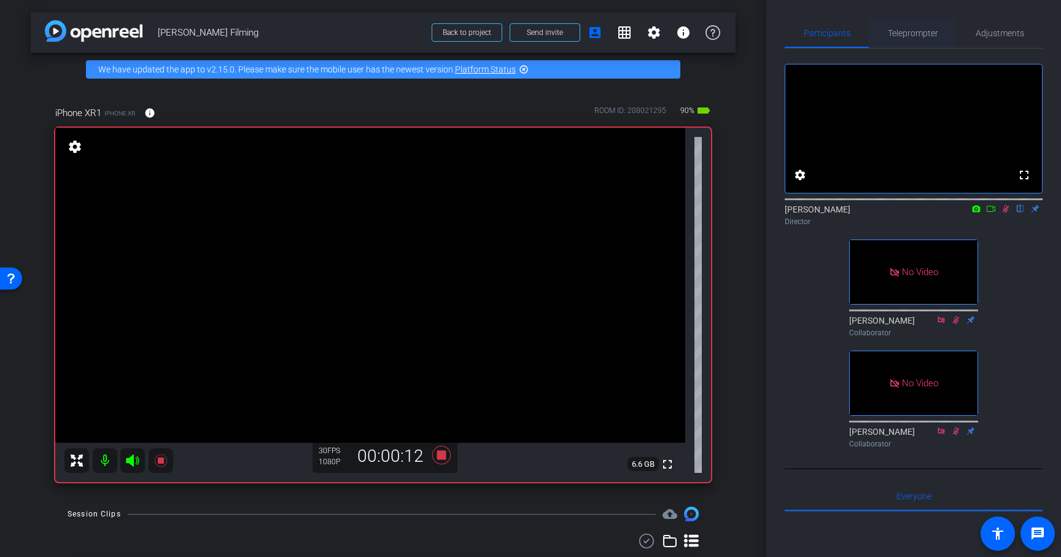
click at [912, 36] on span "Teleprompter" at bounding box center [913, 33] width 50 height 9
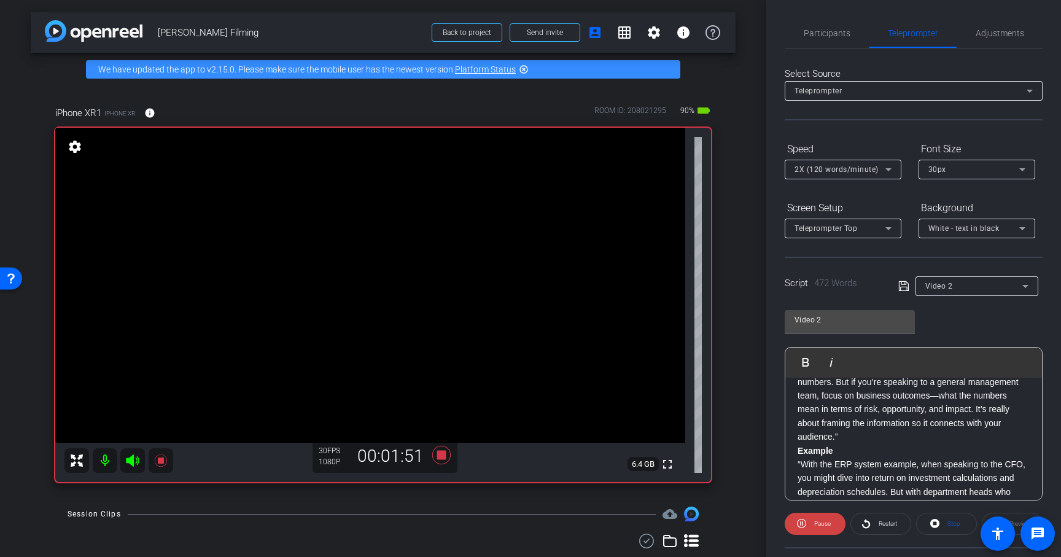
scroll to position [473, 0]
click at [935, 408] on p "“Your approach changes depending on the financial literacy of your audience. If…" at bounding box center [914, 391] width 232 height 110
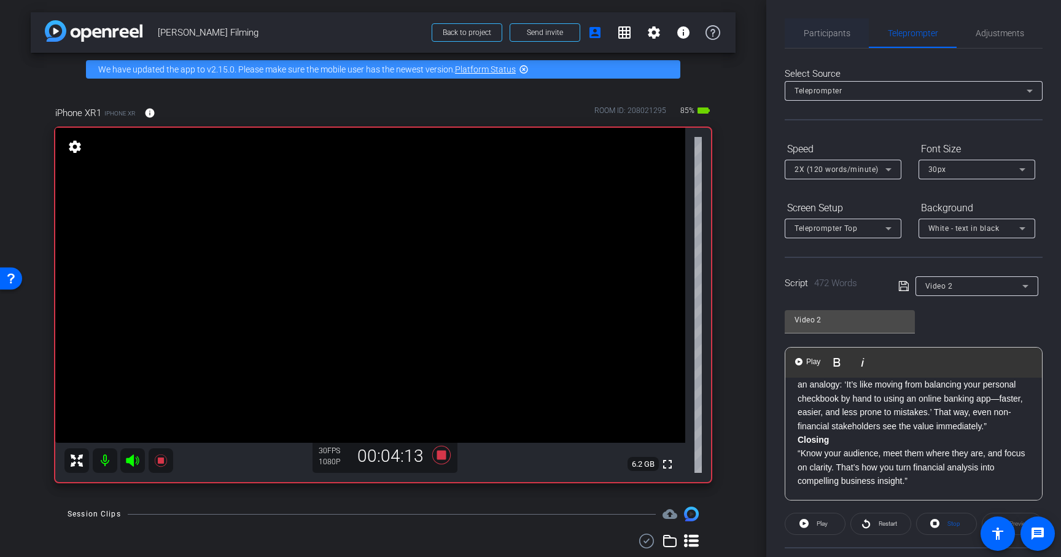
click at [834, 35] on span "Participants" at bounding box center [827, 33] width 47 height 9
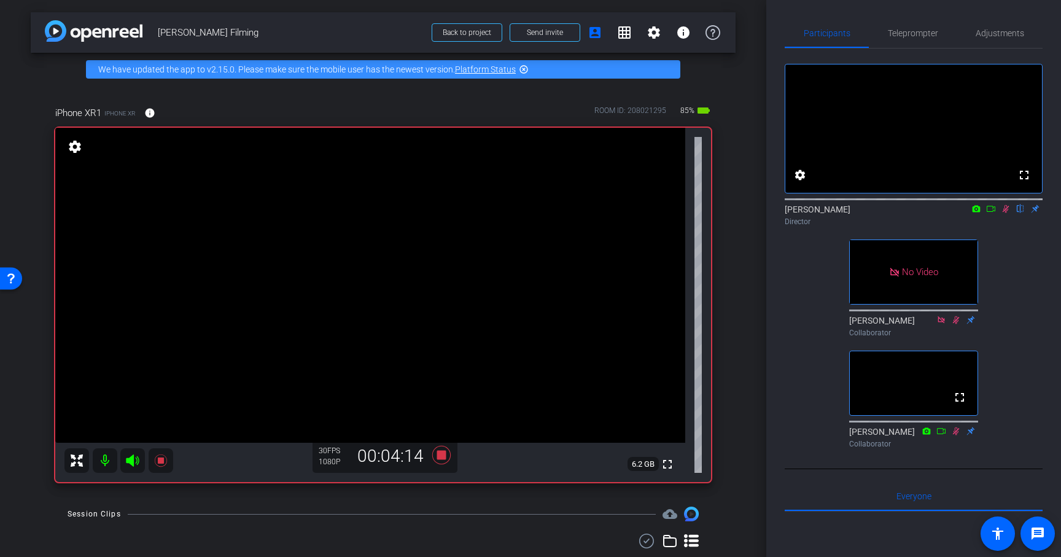
click at [1008, 213] on icon at bounding box center [1006, 209] width 7 height 8
click at [912, 33] on span "Teleprompter" at bounding box center [913, 33] width 50 height 9
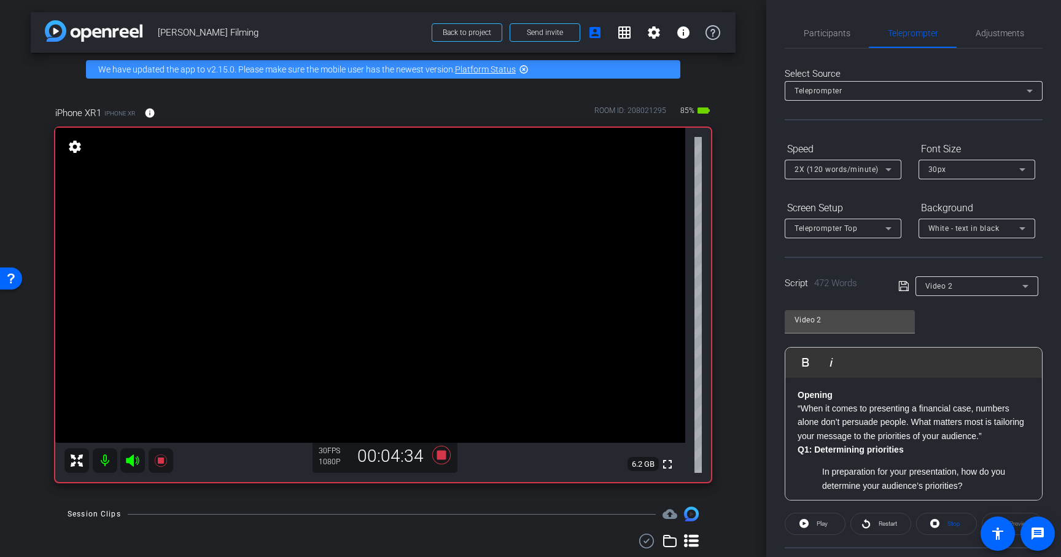
scroll to position [0, 0]
click at [821, 37] on span "Participants" at bounding box center [827, 33] width 47 height 9
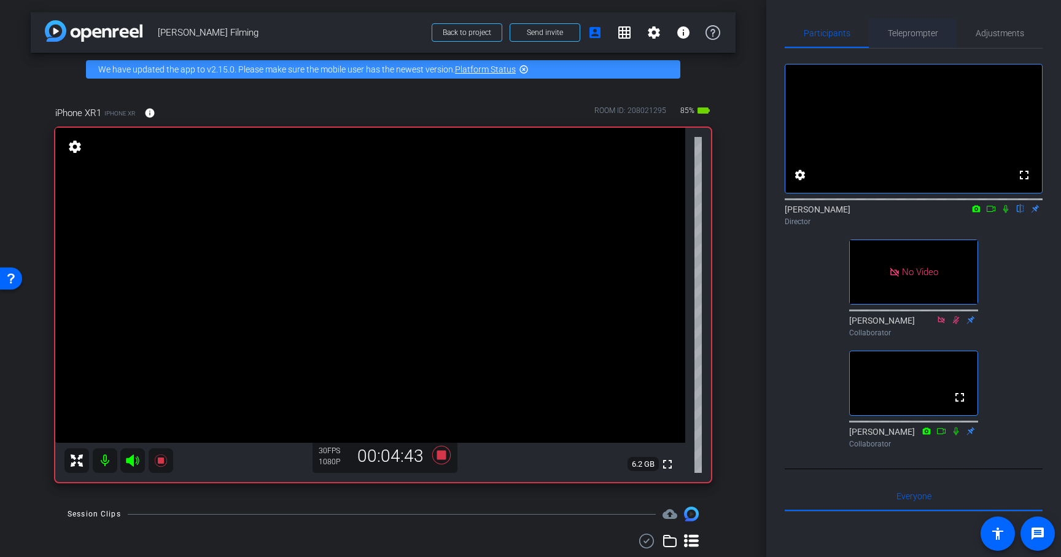
click at [919, 44] on span "Teleprompter" at bounding box center [913, 32] width 50 height 29
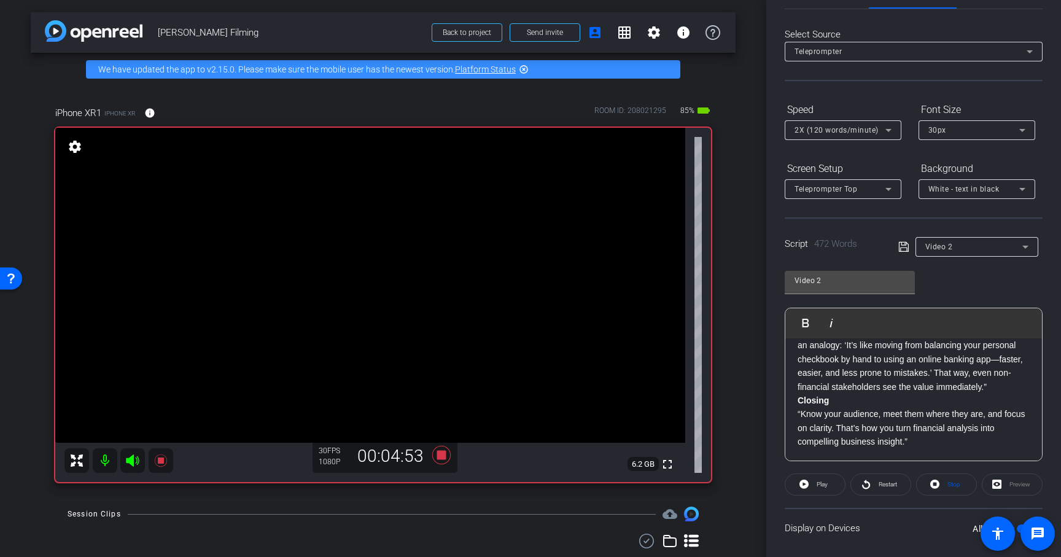
scroll to position [42, 0]
click at [444, 455] on icon at bounding box center [441, 455] width 18 height 18
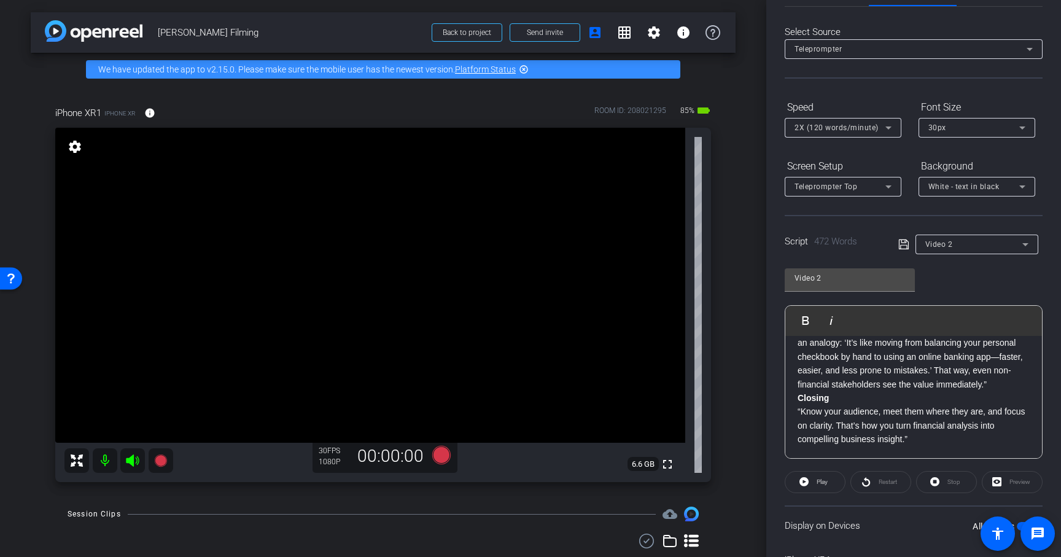
scroll to position [0, 0]
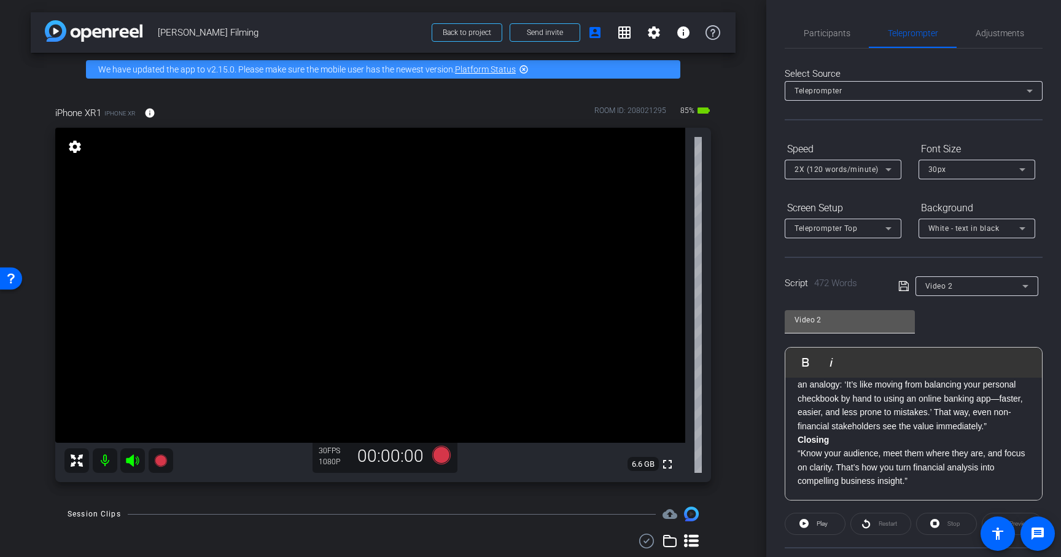
click at [833, 325] on input "Video 2" at bounding box center [850, 320] width 111 height 15
type input "Video 3"
click at [931, 332] on div "Video 3 Play Play from this location Play Selected Play and display the selecte…" at bounding box center [914, 401] width 258 height 200
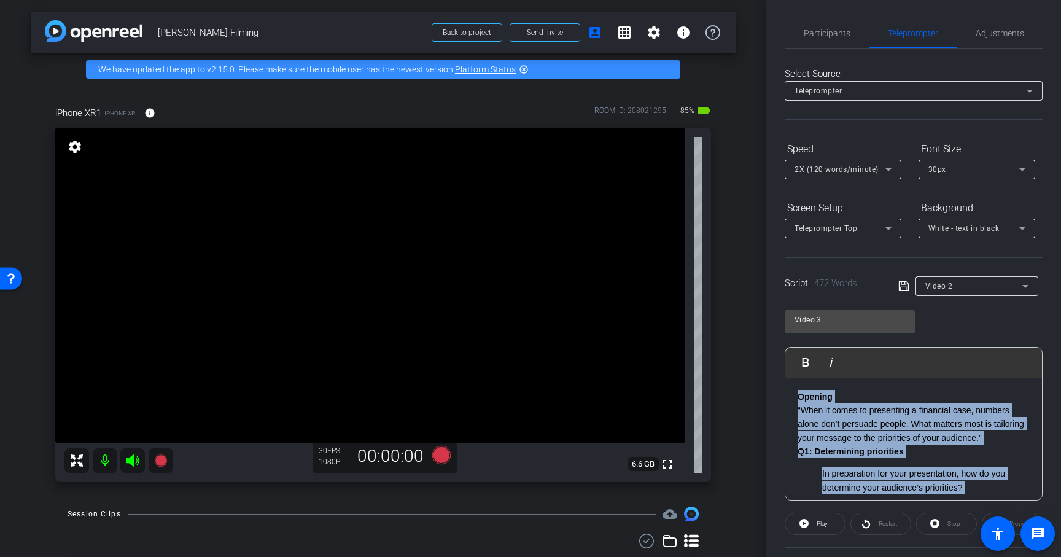
drag, startPoint x: 919, startPoint y: 485, endPoint x: 747, endPoint y: 308, distance: 247.2
click at [747, 308] on div "arrow_back Bill Gagliardi Filming Back to project Send invite account_box grid_…" at bounding box center [530, 278] width 1061 height 557
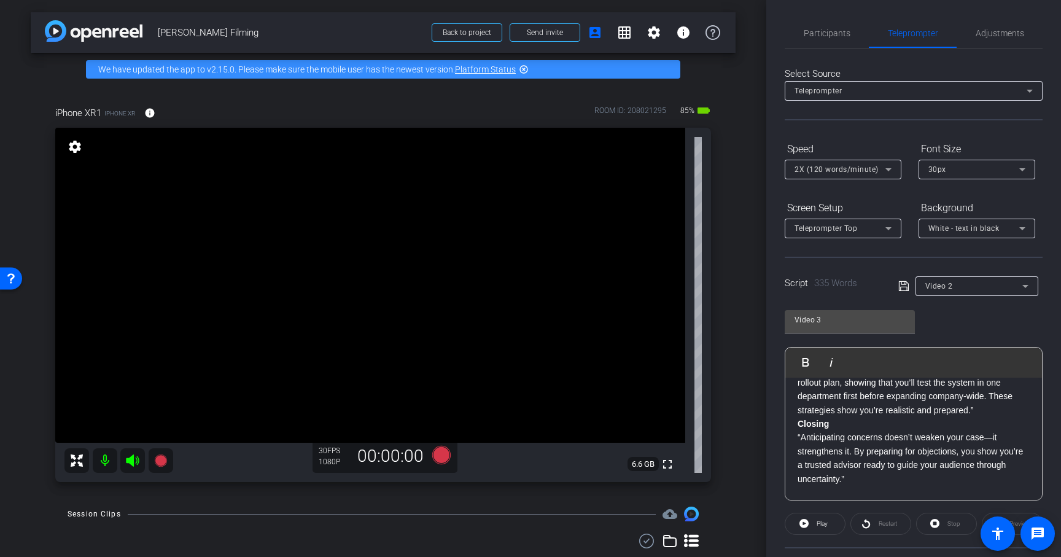
scroll to position [624, 0]
click at [904, 284] on icon at bounding box center [904, 286] width 10 height 10
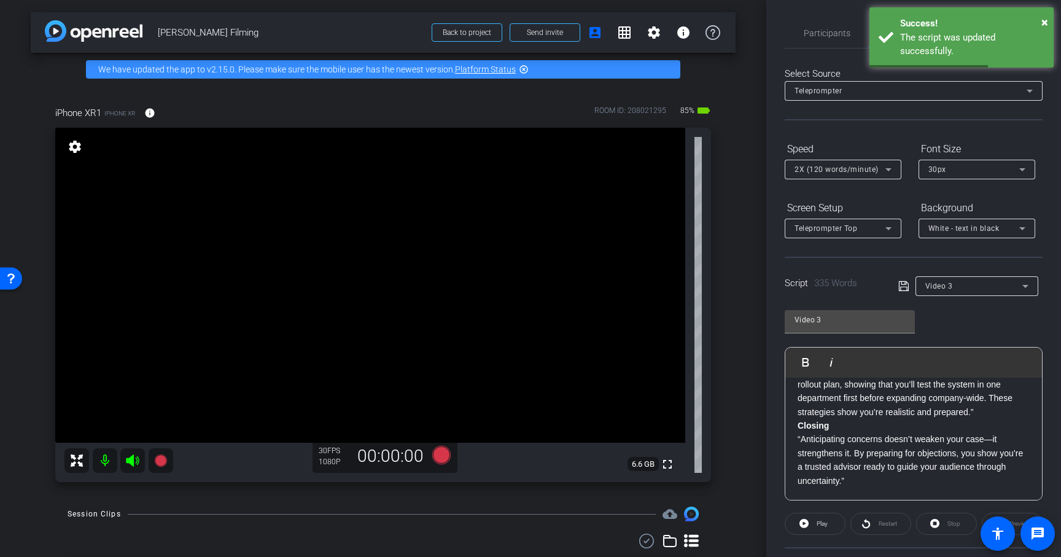
click at [1025, 286] on icon at bounding box center [1026, 286] width 6 height 3
click at [1025, 286] on div at bounding box center [530, 278] width 1061 height 557
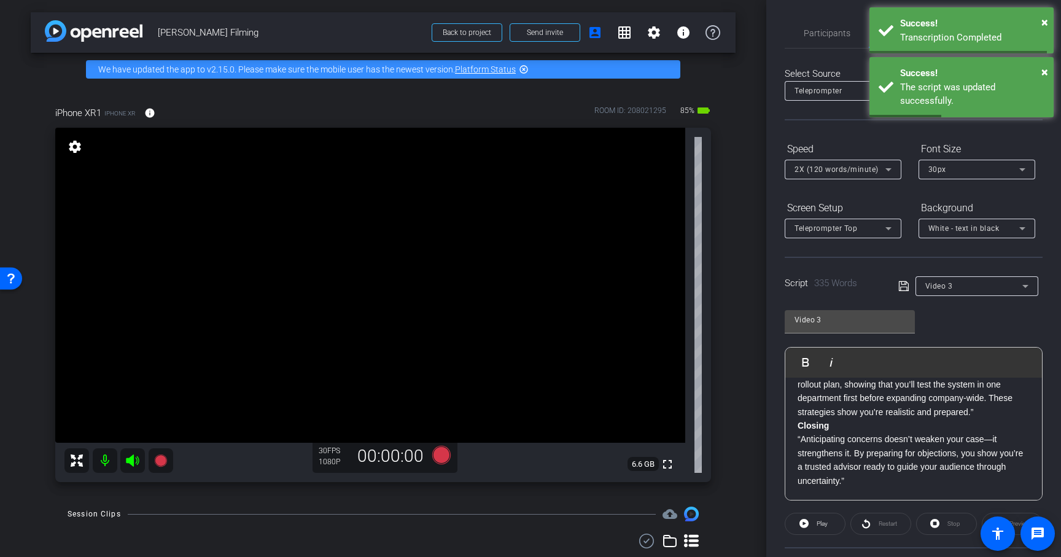
click at [945, 325] on div "Video 3 Play Play from this location Play Selected Play and display the selecte…" at bounding box center [914, 401] width 258 height 200
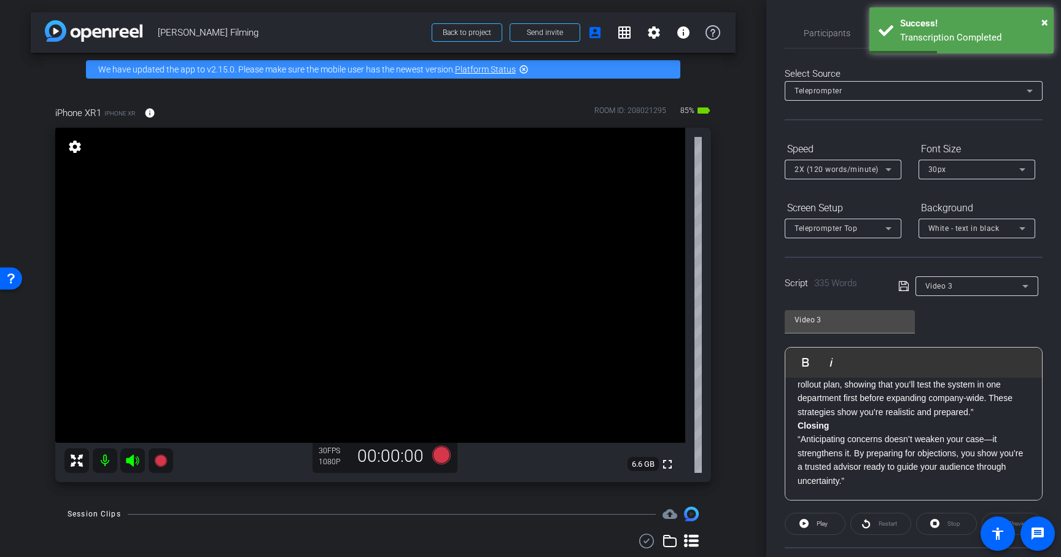
scroll to position [114, 0]
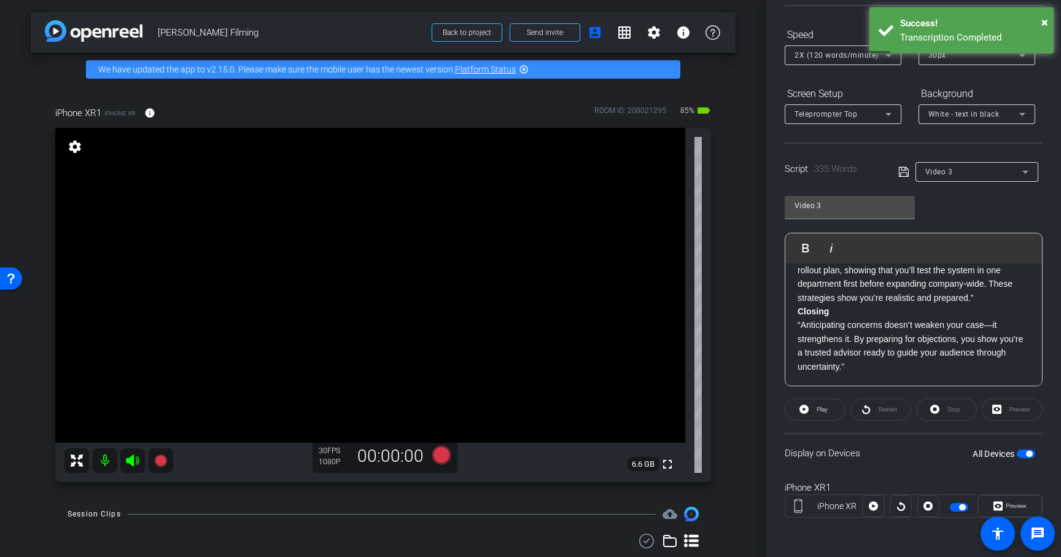
click at [1027, 457] on span "button" at bounding box center [1026, 454] width 18 height 9
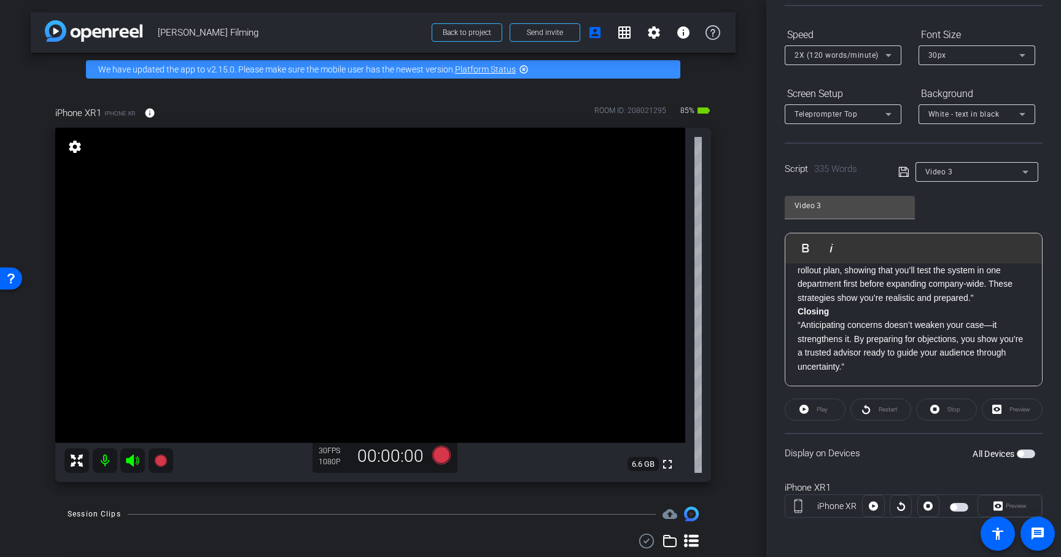
click at [1027, 457] on span "button" at bounding box center [1026, 454] width 18 height 9
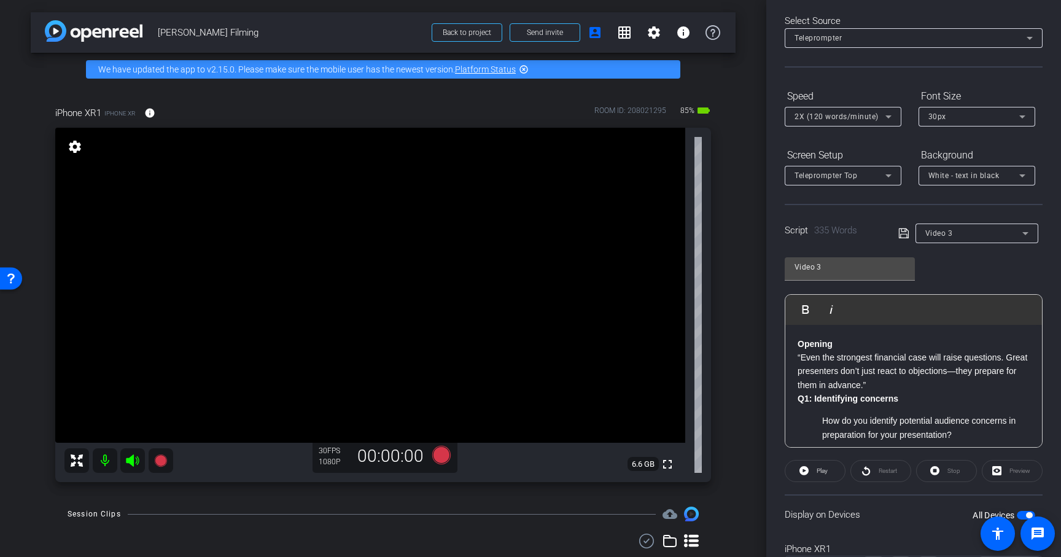
scroll to position [0, 0]
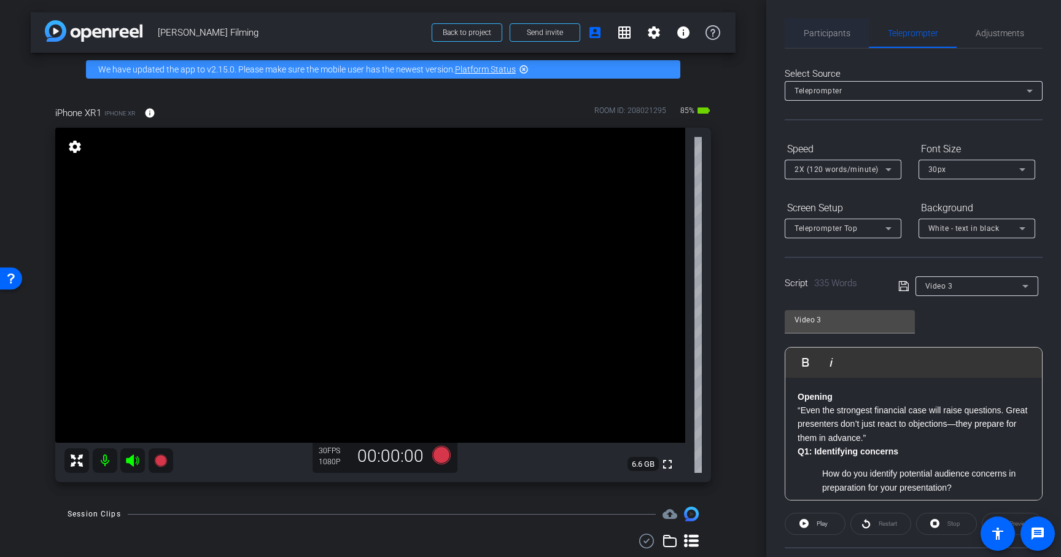
click at [841, 42] on span "Participants" at bounding box center [827, 32] width 47 height 29
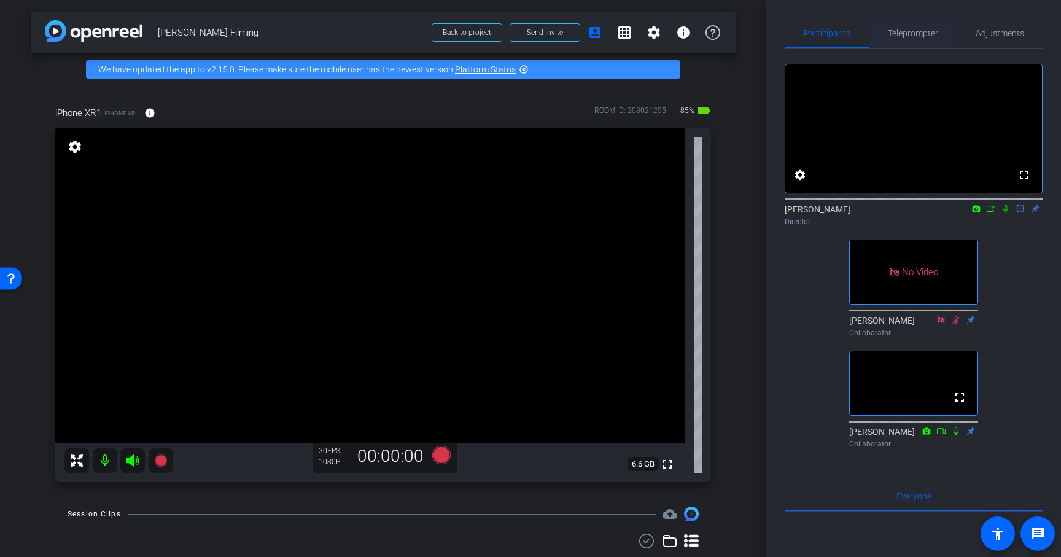
click at [896, 37] on span "Teleprompter" at bounding box center [913, 33] width 50 height 9
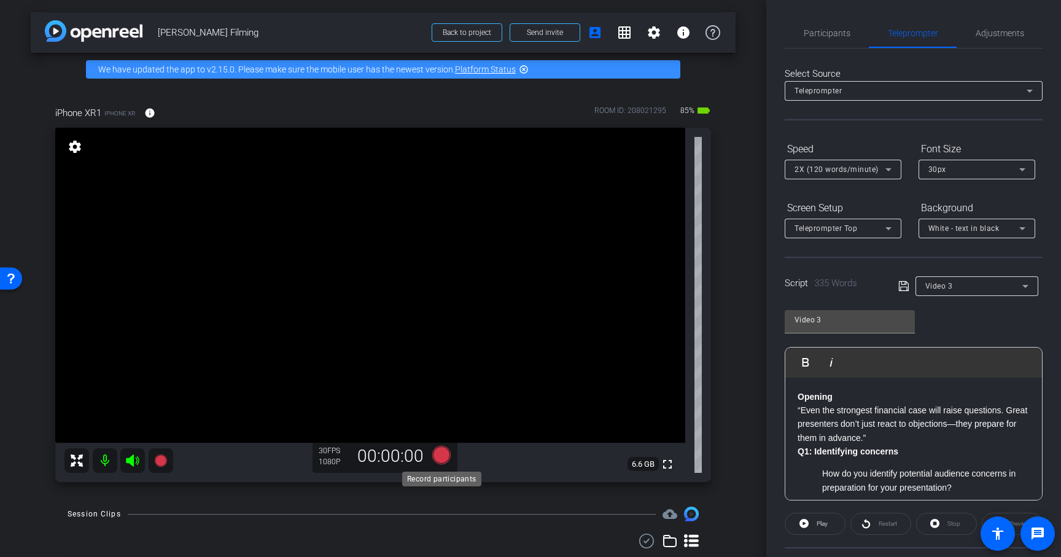
click at [440, 458] on icon at bounding box center [441, 455] width 18 height 18
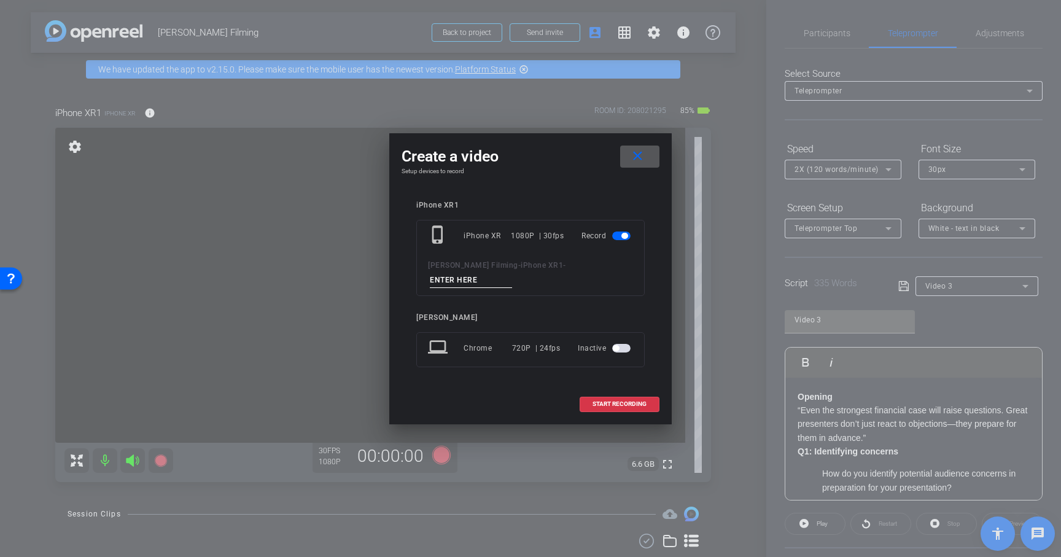
click at [483, 276] on input at bounding box center [471, 280] width 82 height 15
type input "Video 3"
click at [611, 405] on span "START RECORDING" at bounding box center [620, 404] width 54 height 6
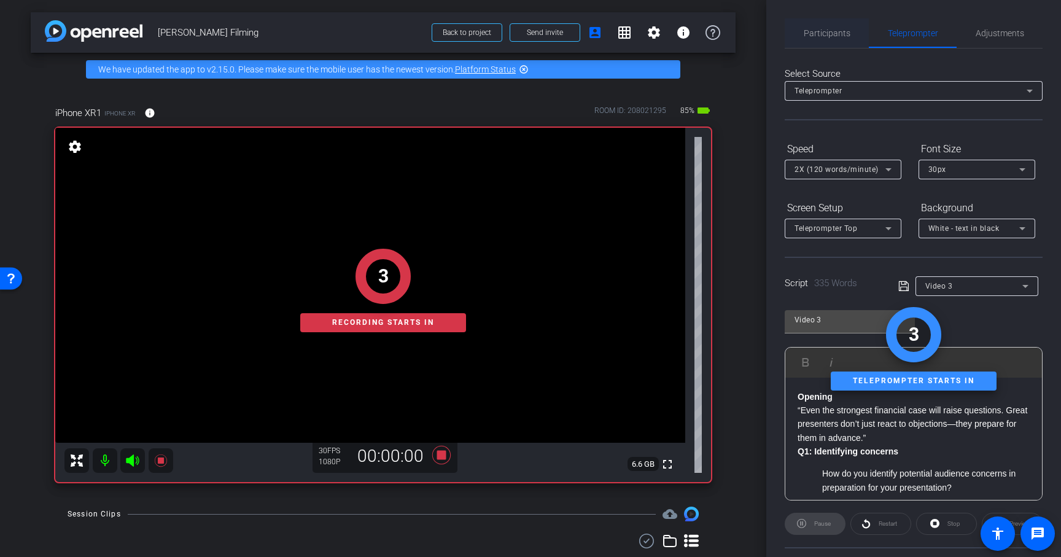
click at [823, 40] on span "Participants" at bounding box center [827, 32] width 47 height 29
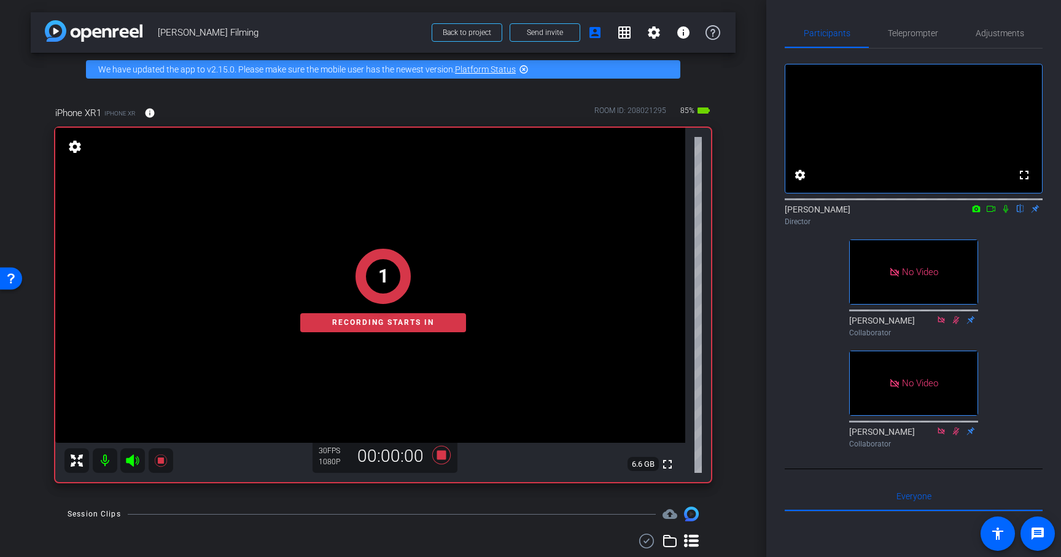
click at [1007, 213] on icon at bounding box center [1006, 209] width 10 height 9
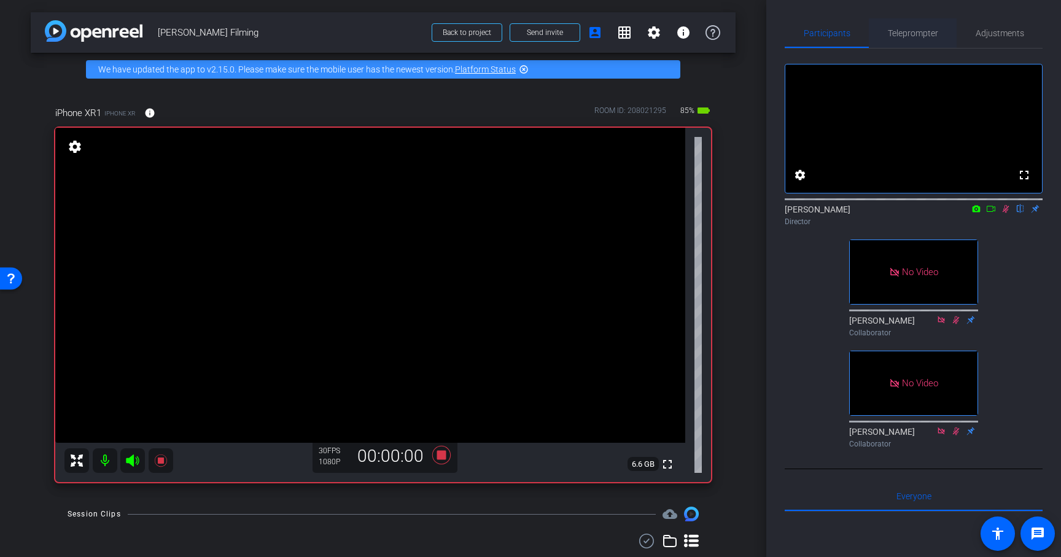
click at [909, 29] on span "Teleprompter" at bounding box center [913, 33] width 50 height 9
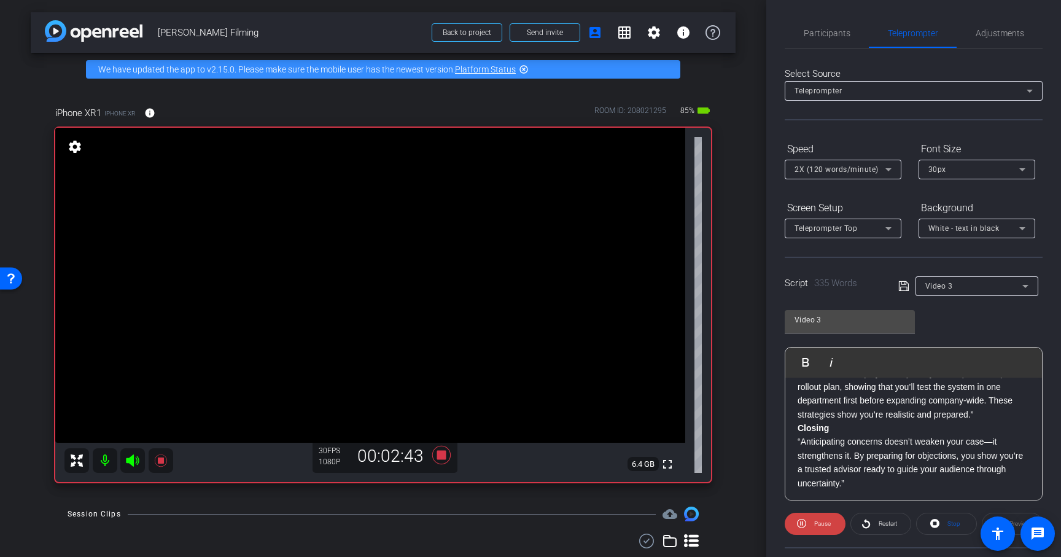
scroll to position [624, 0]
click at [823, 29] on span "Participants" at bounding box center [827, 33] width 47 height 9
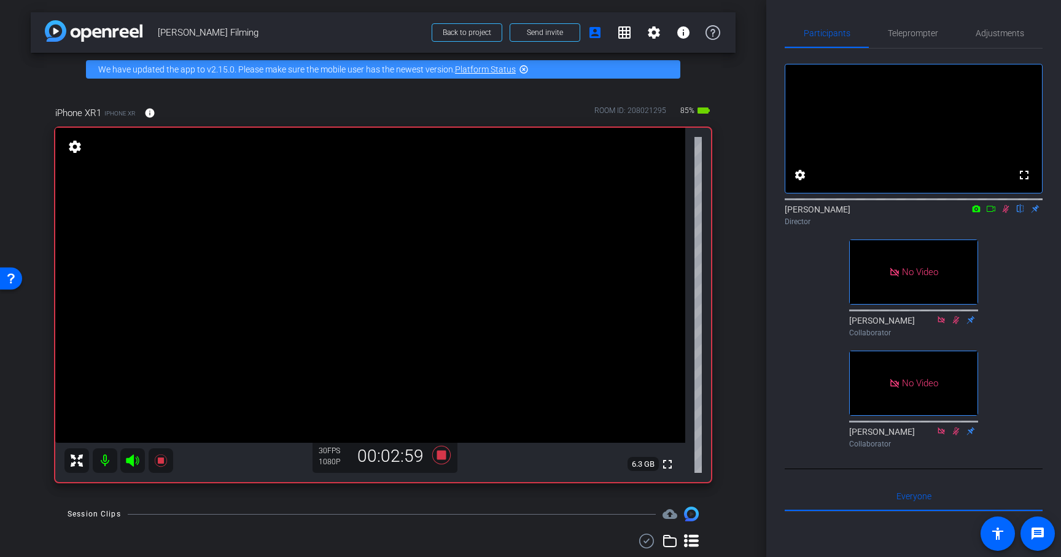
click at [1004, 213] on icon at bounding box center [1006, 209] width 10 height 9
click at [444, 458] on icon at bounding box center [441, 455] width 18 height 18
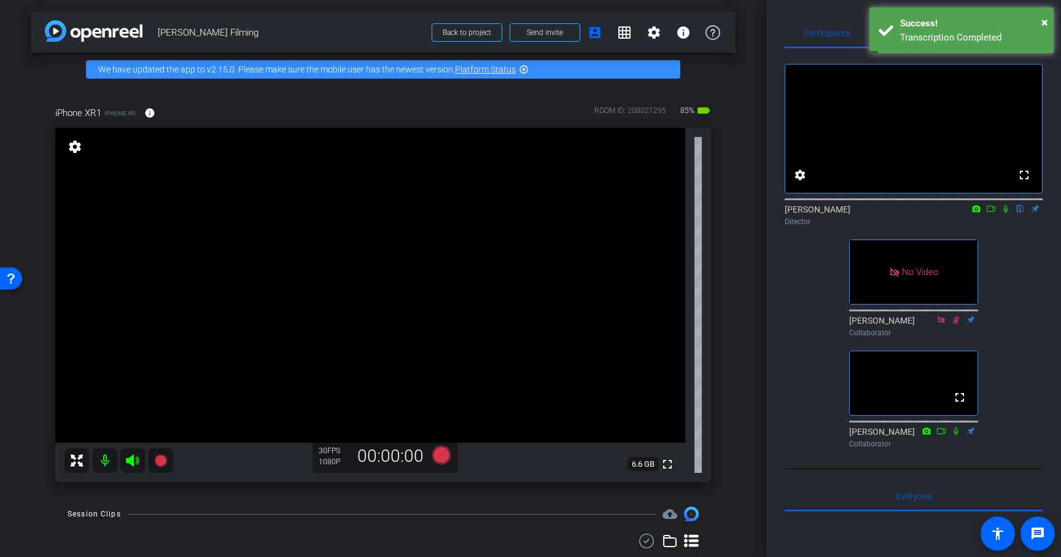
click at [1006, 213] on icon at bounding box center [1006, 209] width 10 height 9
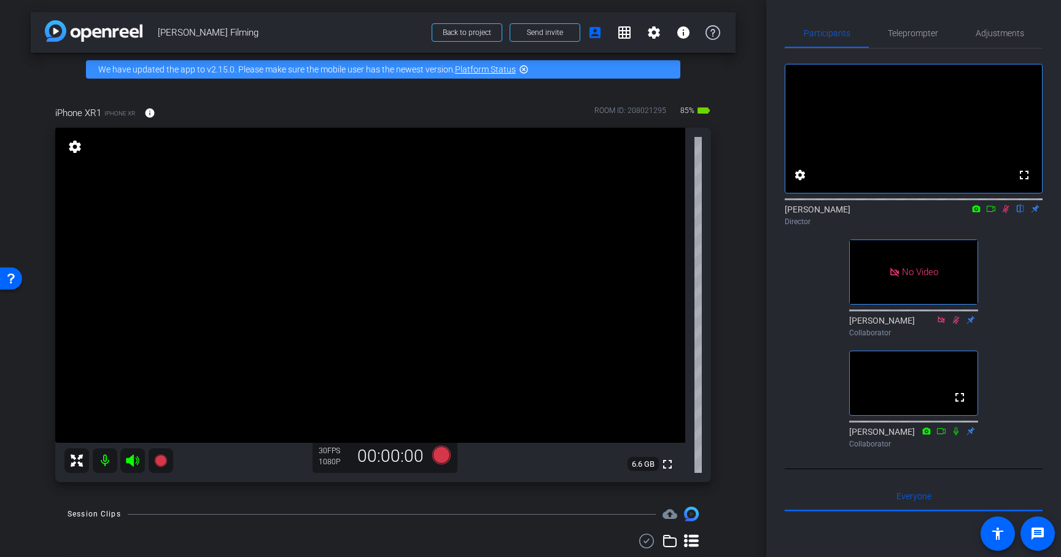
click at [1005, 213] on icon at bounding box center [1006, 209] width 10 height 9
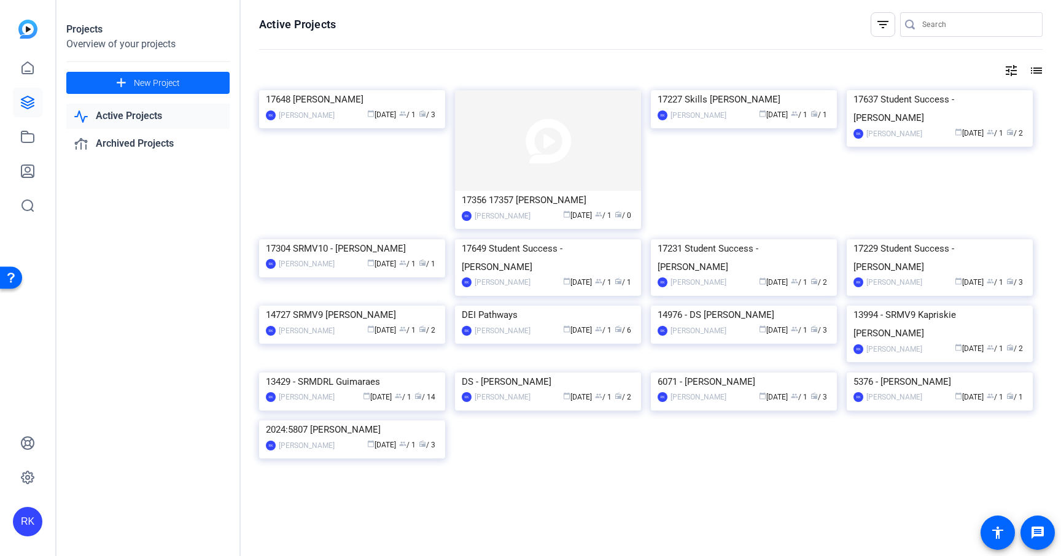
click at [160, 84] on span "New Project" at bounding box center [157, 83] width 46 height 13
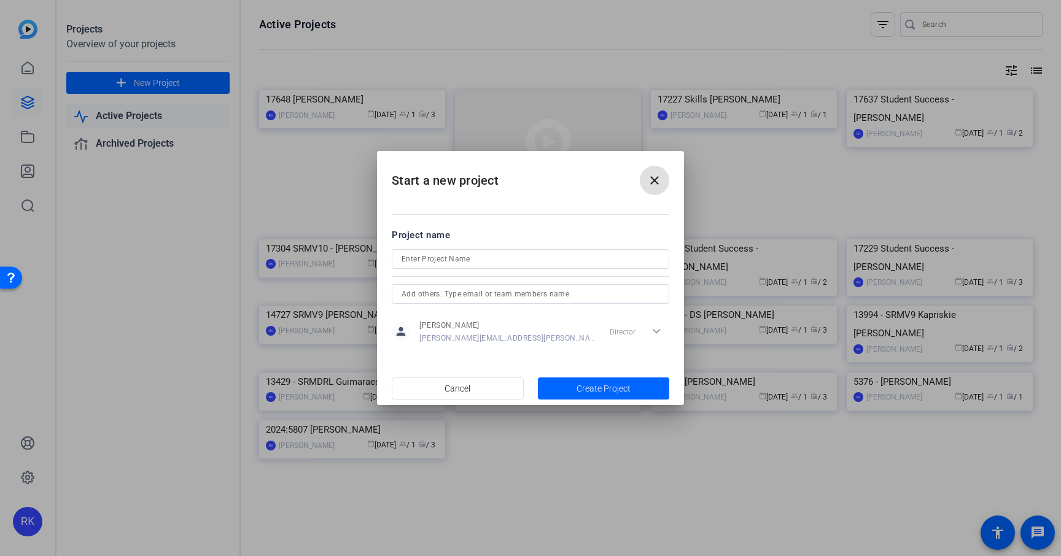
click at [510, 260] on input at bounding box center [531, 259] width 258 height 15
paste input "17219 [PERSON_NAME]"
click at [426, 257] on input "17219 [PERSON_NAME]" at bounding box center [531, 259] width 258 height 15
type input "17219 SRMV10 [PERSON_NAME]"
click at [579, 388] on span "Create Project" at bounding box center [604, 389] width 54 height 13
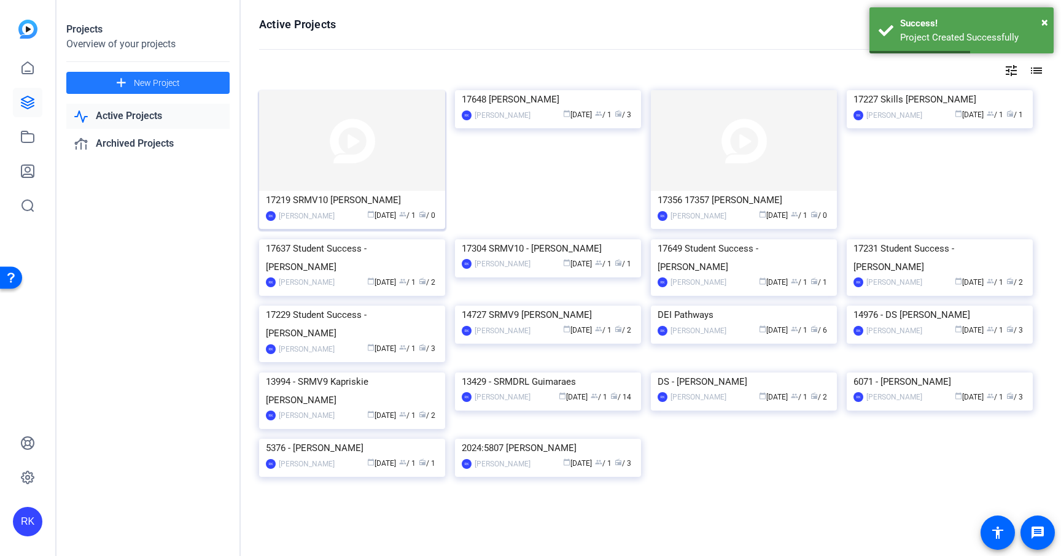
click at [327, 149] on img at bounding box center [352, 140] width 186 height 101
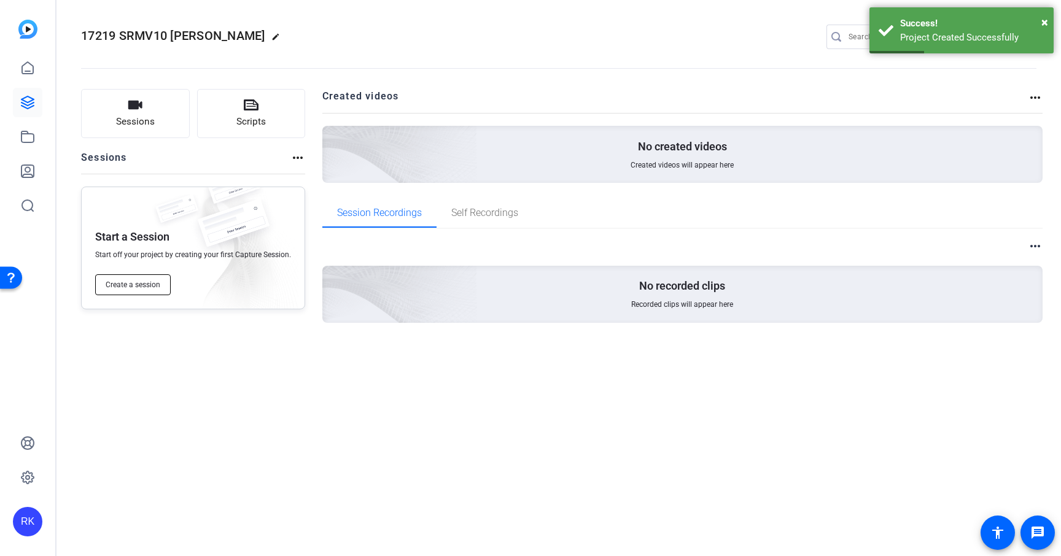
click at [127, 287] on span "Create a session" at bounding box center [133, 285] width 55 height 10
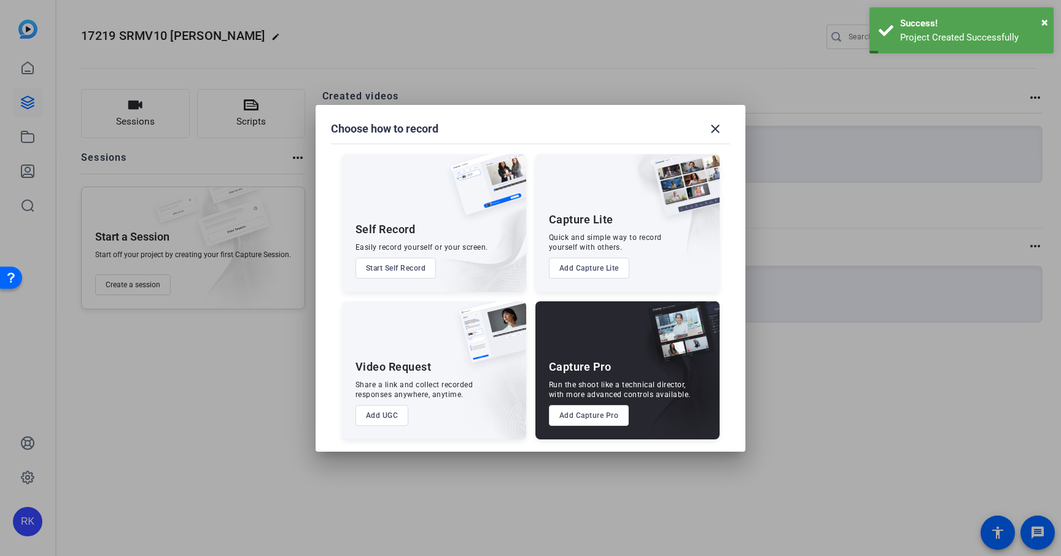
click at [593, 415] on button "Add Capture Pro" at bounding box center [589, 415] width 80 height 21
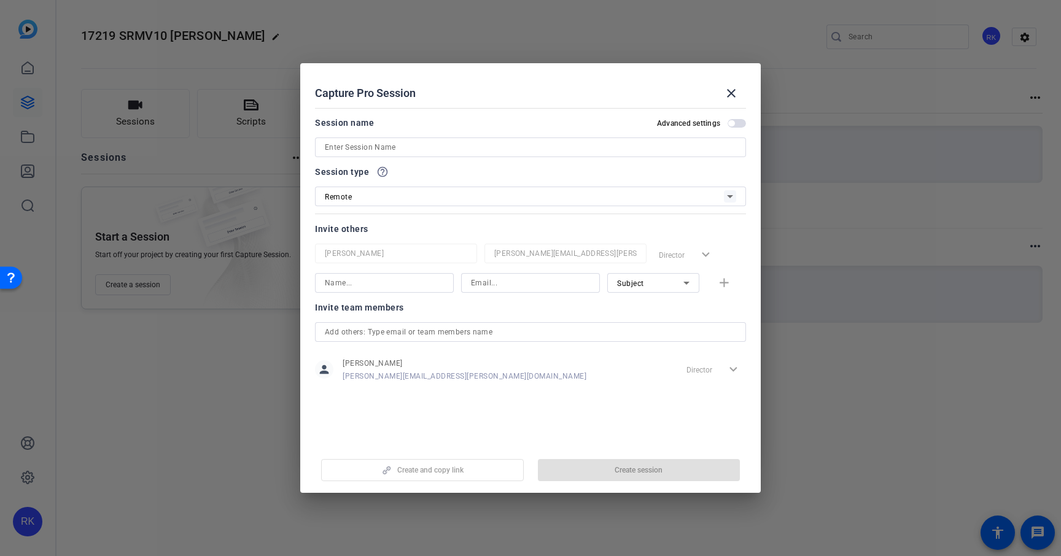
click at [520, 150] on input at bounding box center [531, 147] width 412 height 15
paste input "17219 [PERSON_NAME]"
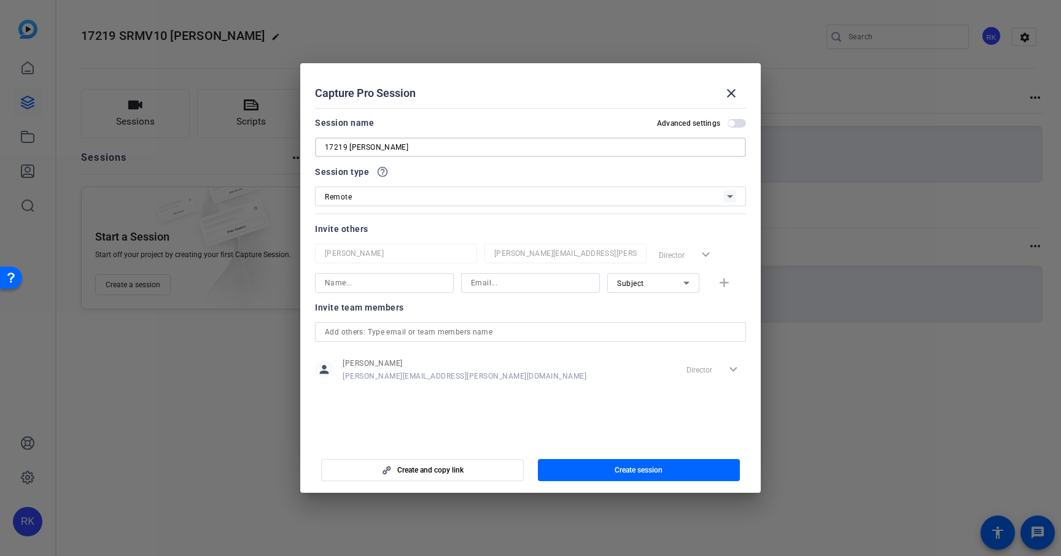
drag, startPoint x: 349, startPoint y: 146, endPoint x: 295, endPoint y: 142, distance: 53.6
click at [295, 142] on div "Choose how to record close Self Record Easily record yourself or your screen. S…" at bounding box center [530, 278] width 1061 height 556
click at [432, 148] on input "[PERSON_NAME]" at bounding box center [531, 147] width 412 height 15
type input "[PERSON_NAME] Filming"
click at [420, 288] on input at bounding box center [384, 283] width 119 height 15
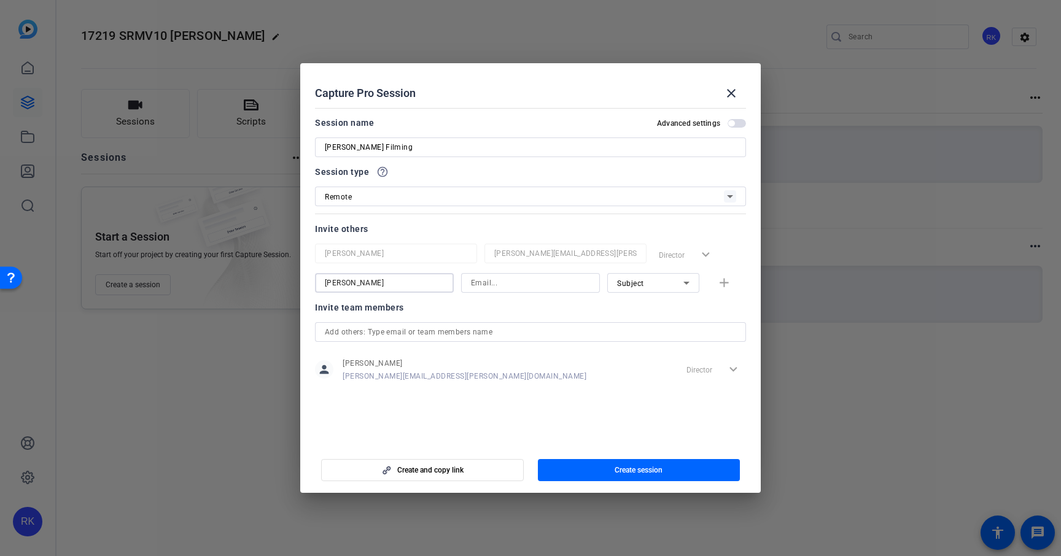
type input "[PERSON_NAME]"
paste input "[PERSON_NAME][EMAIL_ADDRESS][PERSON_NAME][DOMAIN_NAME]"
type input "[PERSON_NAME][EMAIL_ADDRESS][PERSON_NAME][DOMAIN_NAME]"
click at [681, 283] on icon at bounding box center [686, 283] width 15 height 15
click at [663, 314] on mat-option "Collaborator" at bounding box center [653, 308] width 92 height 20
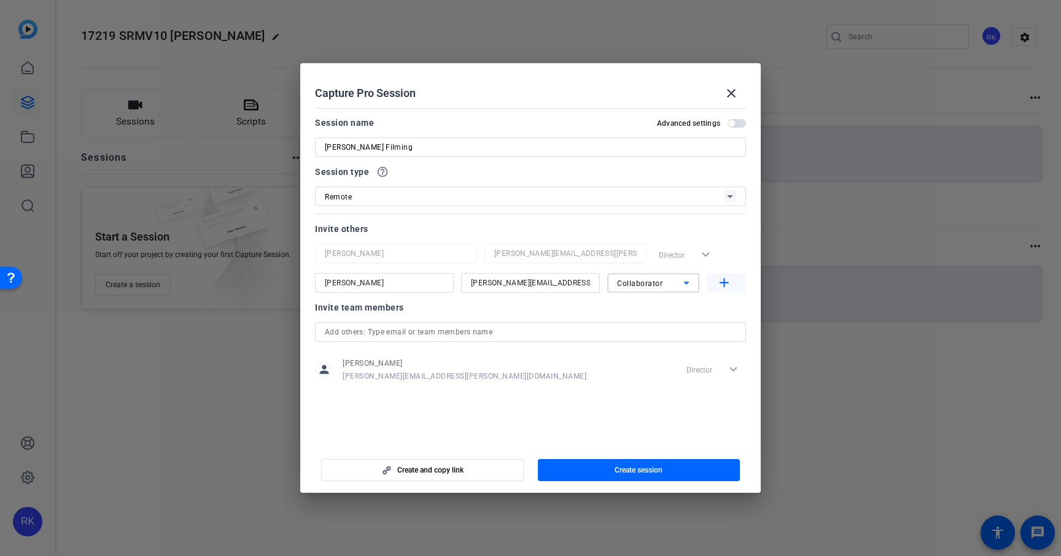
click at [729, 284] on mat-icon "add" at bounding box center [724, 283] width 15 height 15
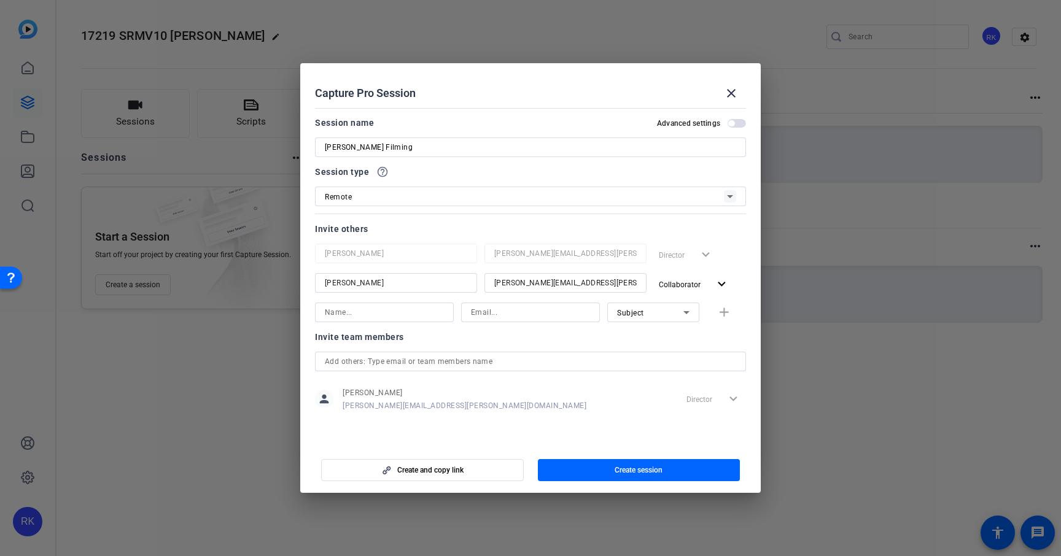
click at [406, 319] on input at bounding box center [384, 312] width 119 height 15
type input "[PERSON_NAME]"
paste input "[EMAIL_ADDRESS][DOMAIN_NAME]"
type input "[EMAIL_ADDRESS][DOMAIN_NAME]"
click at [681, 313] on icon at bounding box center [686, 312] width 15 height 15
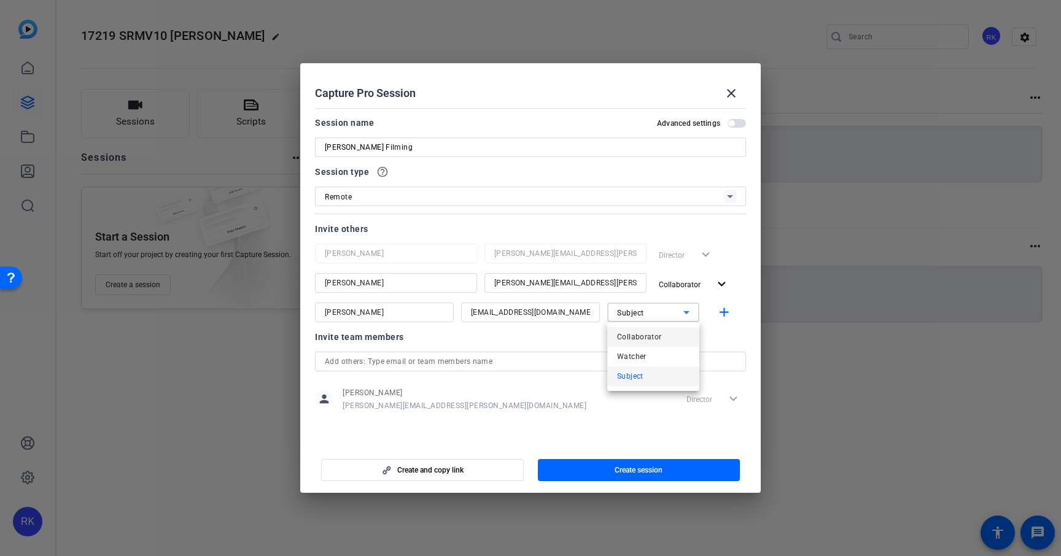
click at [660, 346] on mat-option "Collaborator" at bounding box center [653, 337] width 92 height 20
click at [727, 313] on mat-icon "add" at bounding box center [724, 312] width 15 height 15
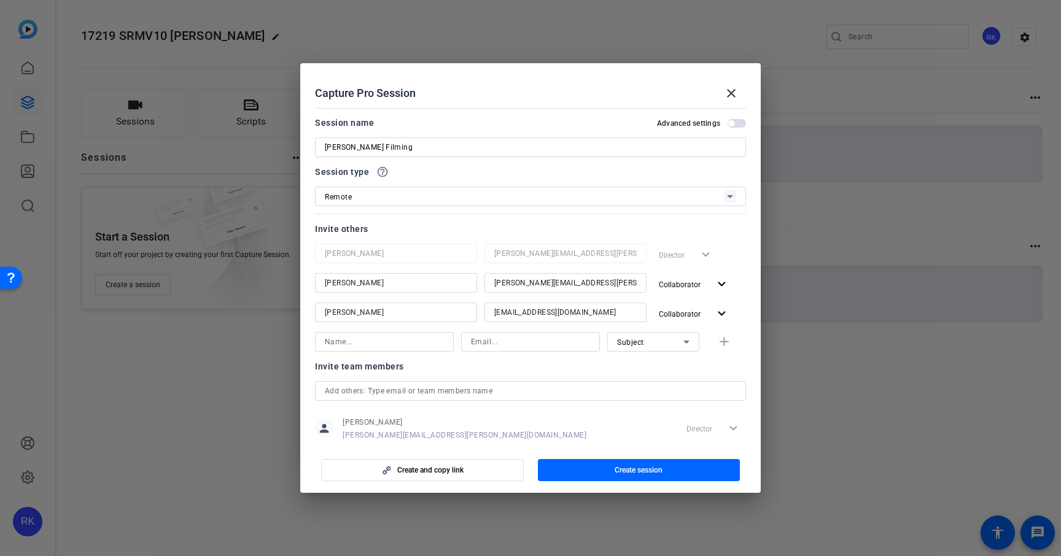
click at [526, 345] on input at bounding box center [530, 342] width 119 height 15
paste input "[PERSON_NAME][EMAIL_ADDRESS][DOMAIN_NAME]"
type input "[PERSON_NAME][EMAIL_ADDRESS][DOMAIN_NAME]"
drag, startPoint x: 400, startPoint y: 147, endPoint x: 295, endPoint y: 144, distance: 105.7
click at [295, 144] on div "Choose how to record close Self Record Easily record yourself or your screen. S…" at bounding box center [530, 278] width 1061 height 556
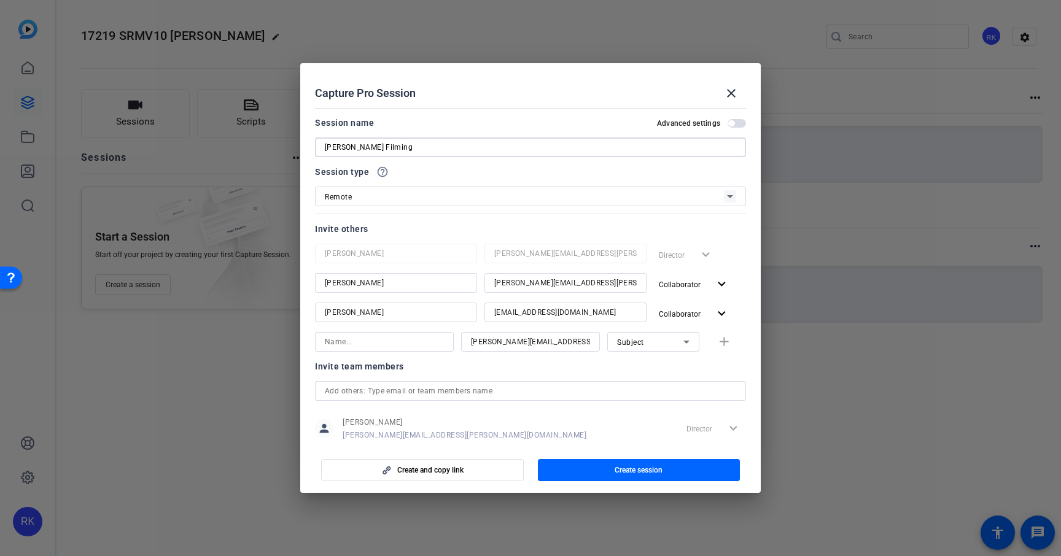
click at [356, 341] on input at bounding box center [384, 342] width 119 height 15
paste input "[PERSON_NAME]"
type input "[PERSON_NAME]"
click at [730, 340] on mat-icon "add" at bounding box center [724, 342] width 15 height 15
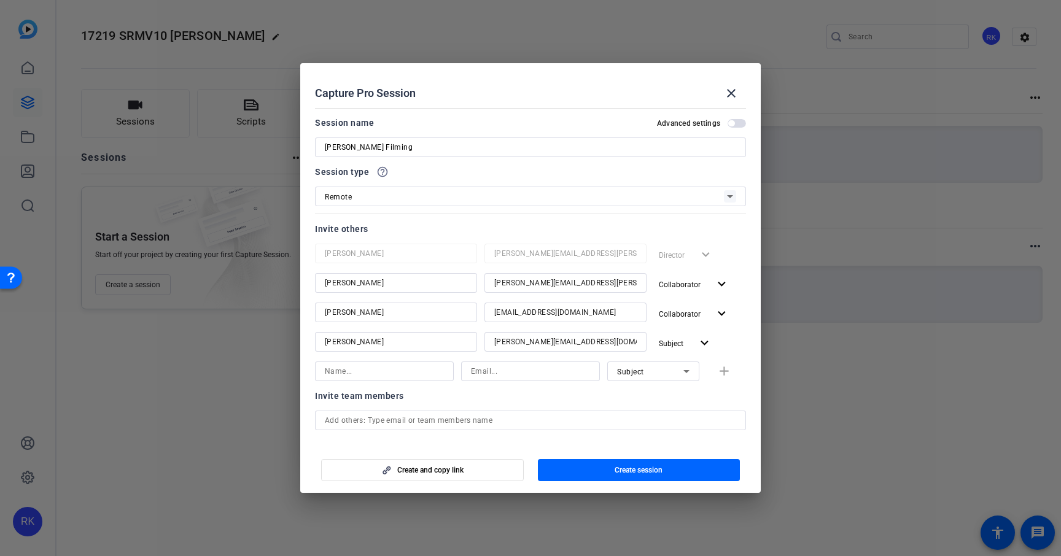
click at [733, 123] on span "button" at bounding box center [731, 123] width 6 height 6
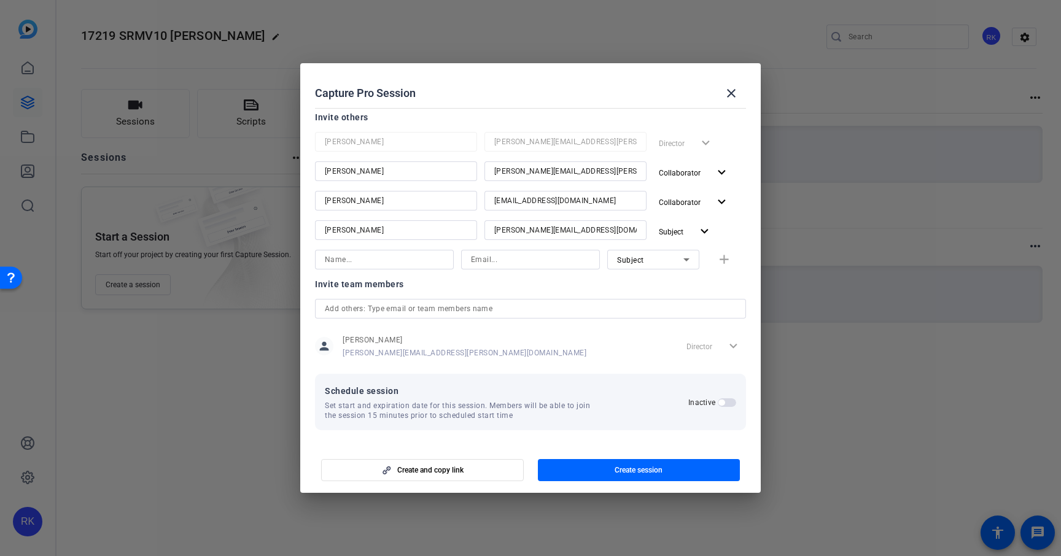
click at [730, 402] on span "button" at bounding box center [727, 403] width 18 height 9
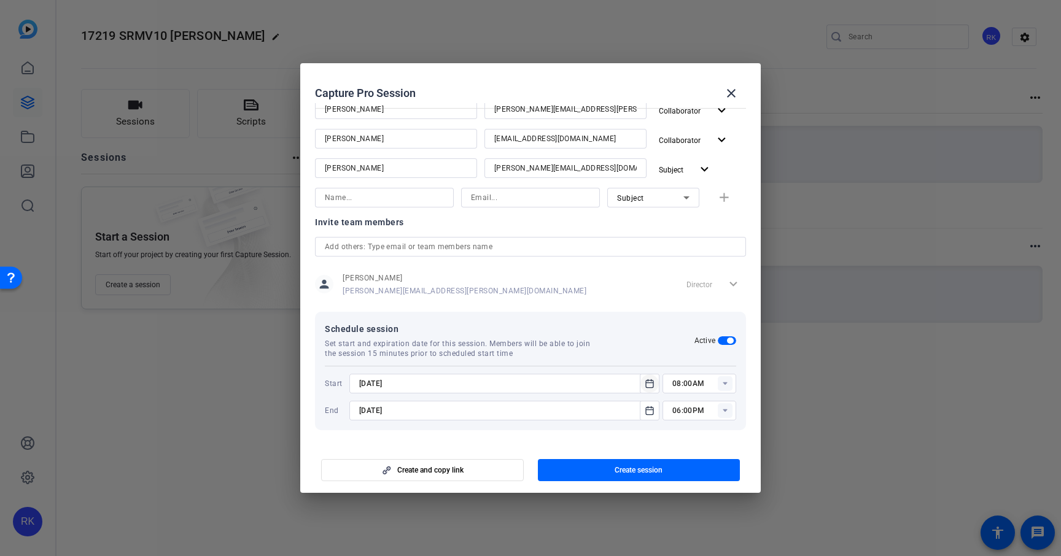
click at [649, 388] on icon "Open calendar" at bounding box center [649, 384] width 7 height 8
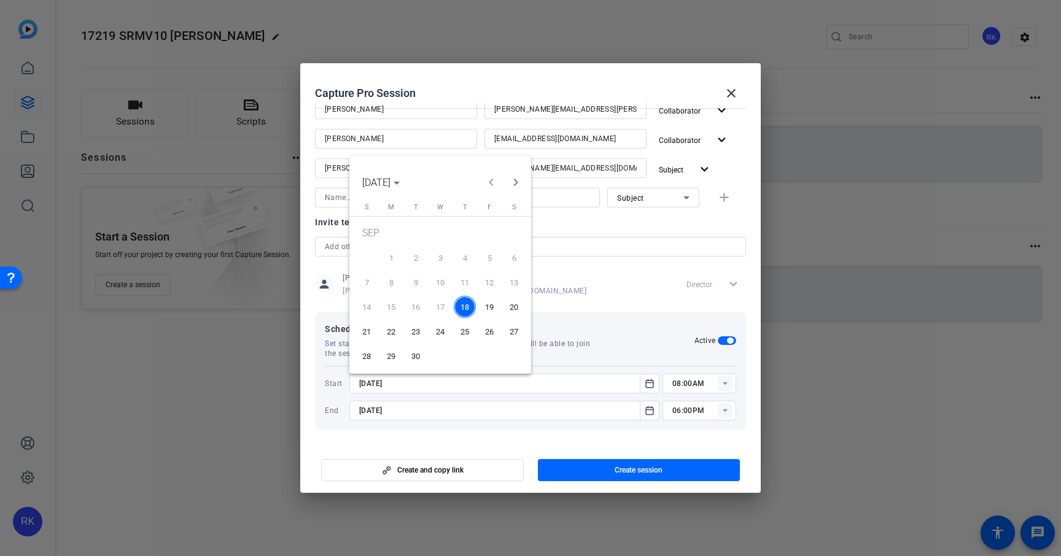
click at [491, 306] on span "19" at bounding box center [489, 307] width 22 height 22
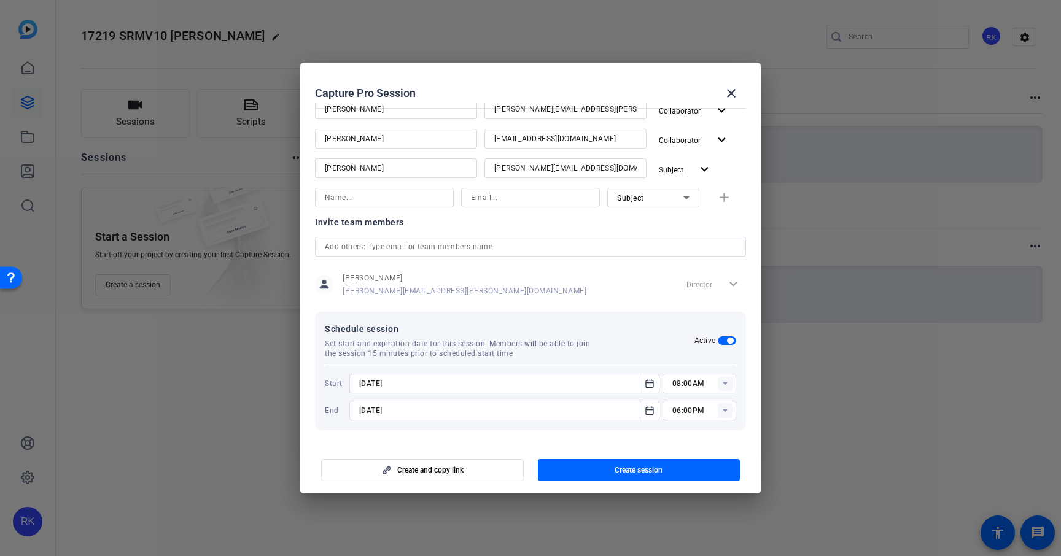
type input "[DATE]"
click at [726, 381] on rect at bounding box center [725, 384] width 15 height 15
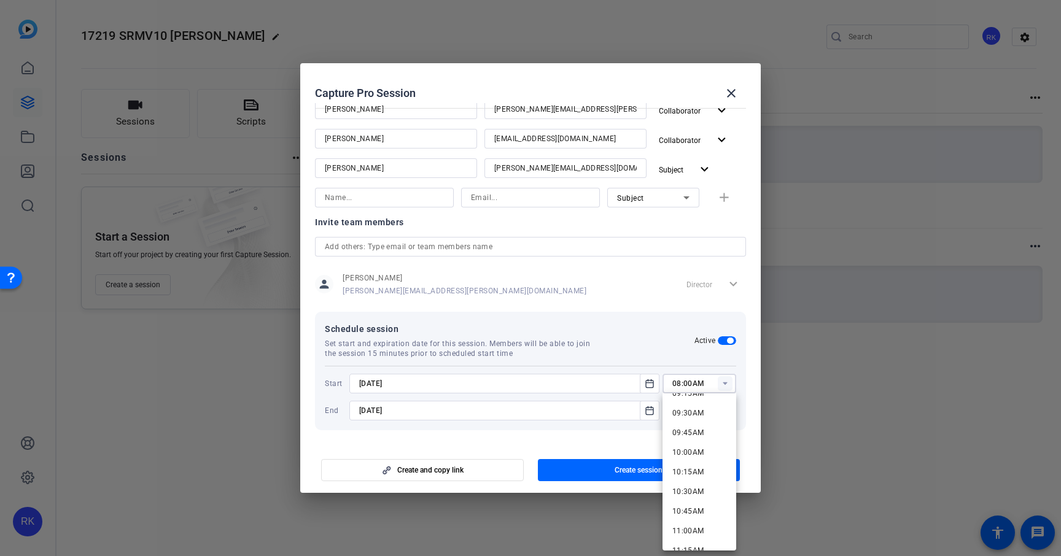
scroll to position [746, 0]
click at [693, 452] on span "10:00AM" at bounding box center [689, 449] width 32 height 9
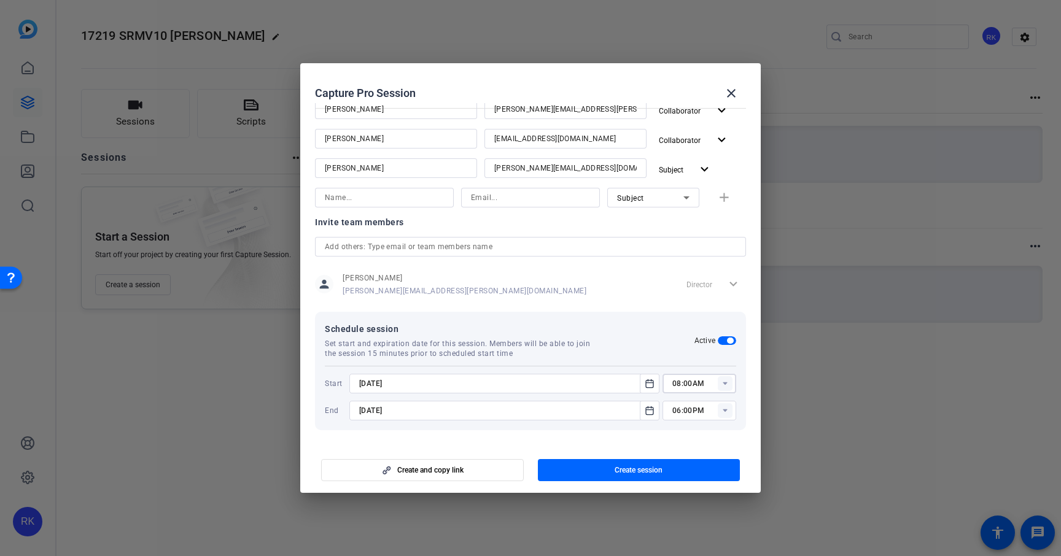
type input "10:00AM"
click at [648, 415] on icon "Open calendar" at bounding box center [650, 411] width 10 height 15
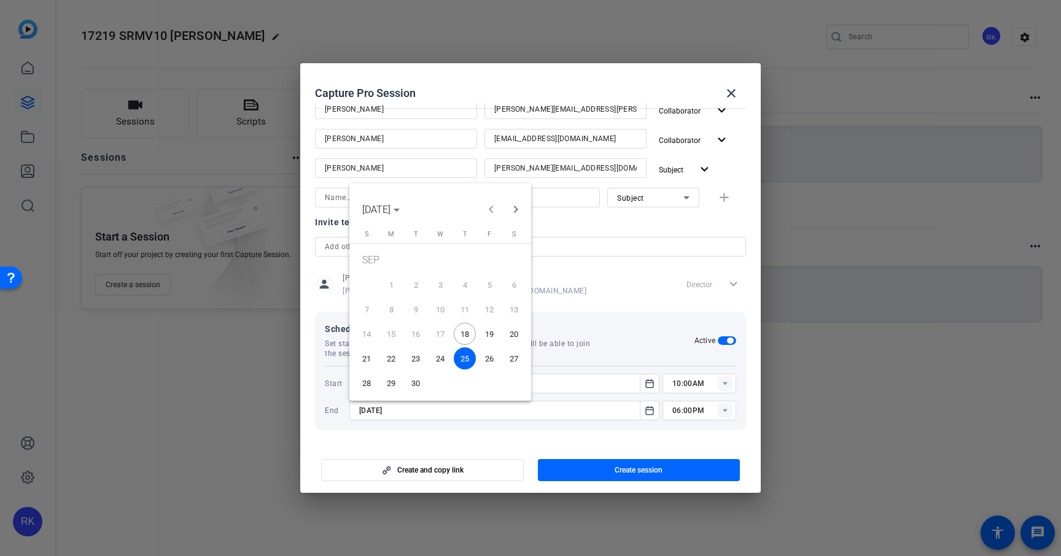
click at [488, 333] on span "19" at bounding box center [489, 334] width 22 height 22
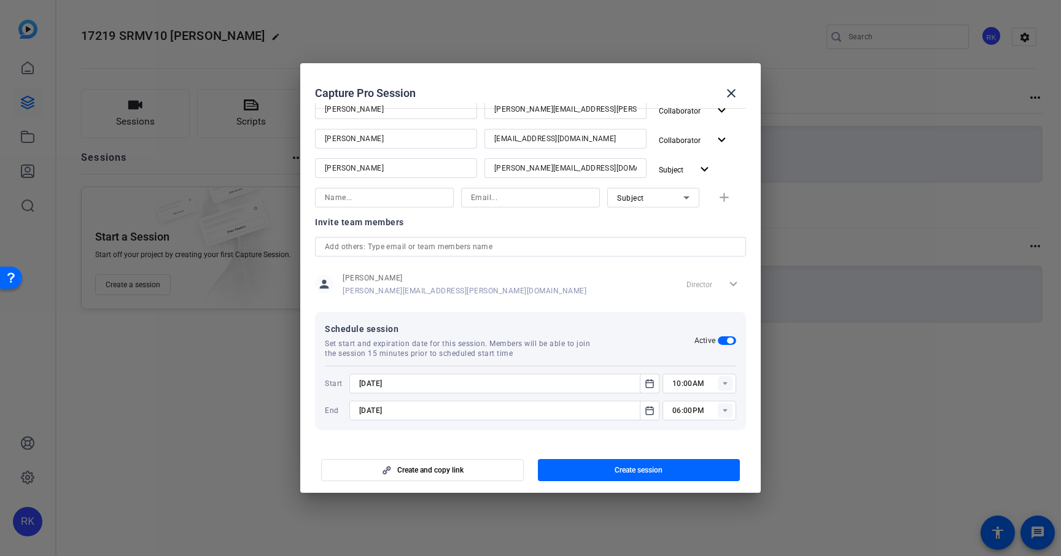
type input "[DATE]"
click at [728, 412] on rect at bounding box center [725, 411] width 15 height 15
click at [692, 335] on span "11:00AM" at bounding box center [689, 334] width 32 height 9
type input "11:00AM"
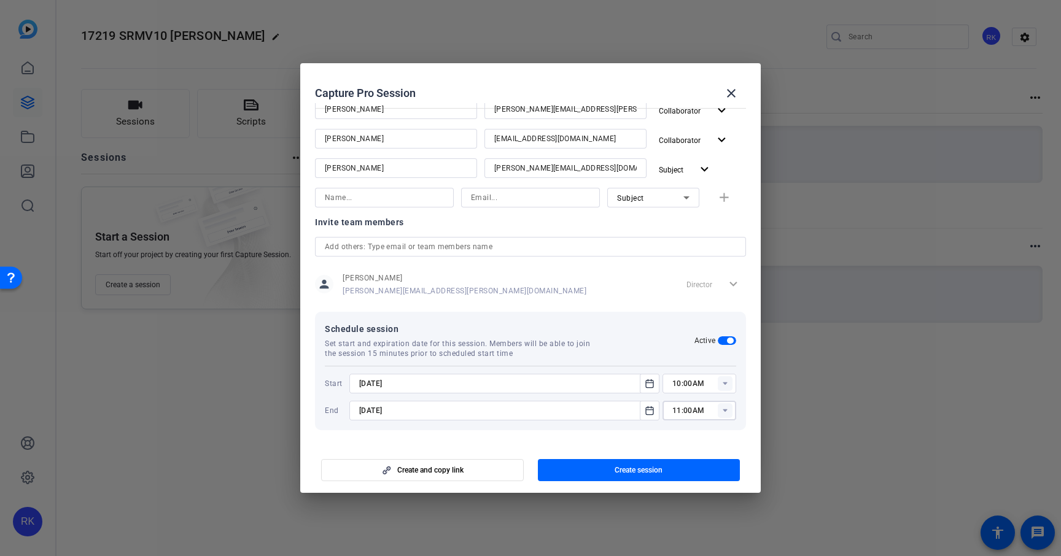
click at [737, 429] on div "Schedule session Set start and expiration date for this session. Members will b…" at bounding box center [530, 371] width 431 height 119
click at [652, 469] on span "Create session" at bounding box center [639, 471] width 48 height 10
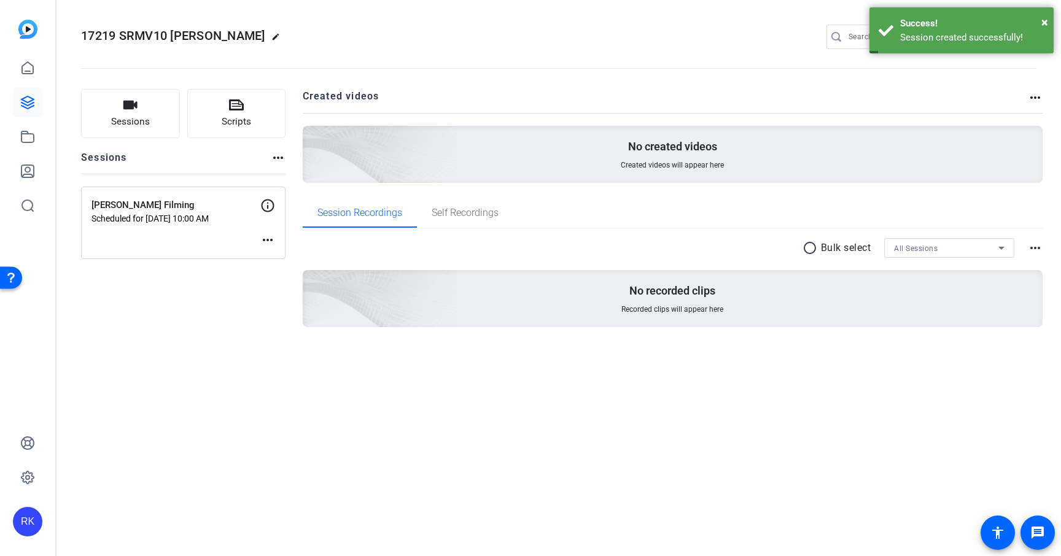
click at [269, 240] on mat-icon "more_horiz" at bounding box center [267, 240] width 15 height 15
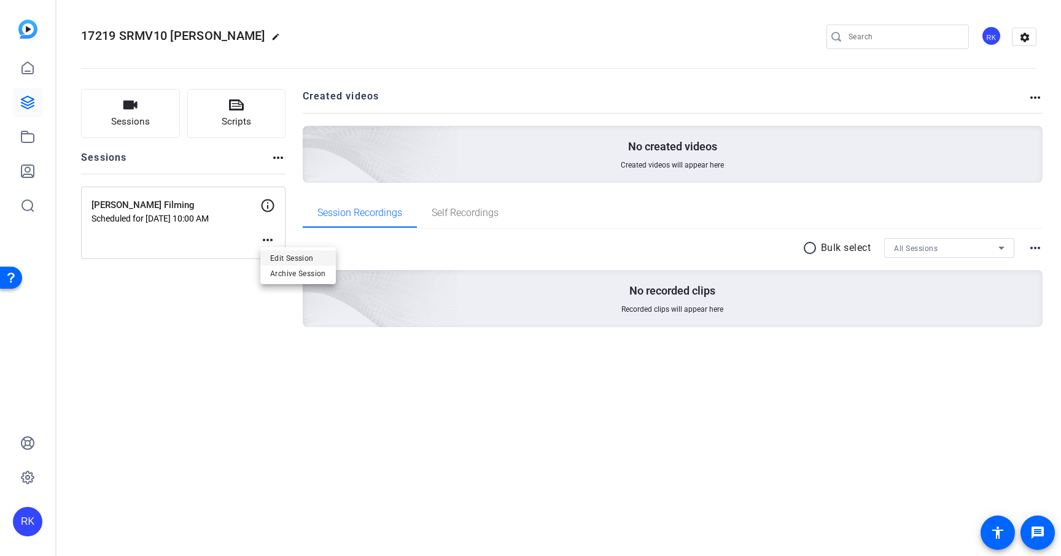
click at [283, 251] on span "Edit Session" at bounding box center [298, 258] width 56 height 15
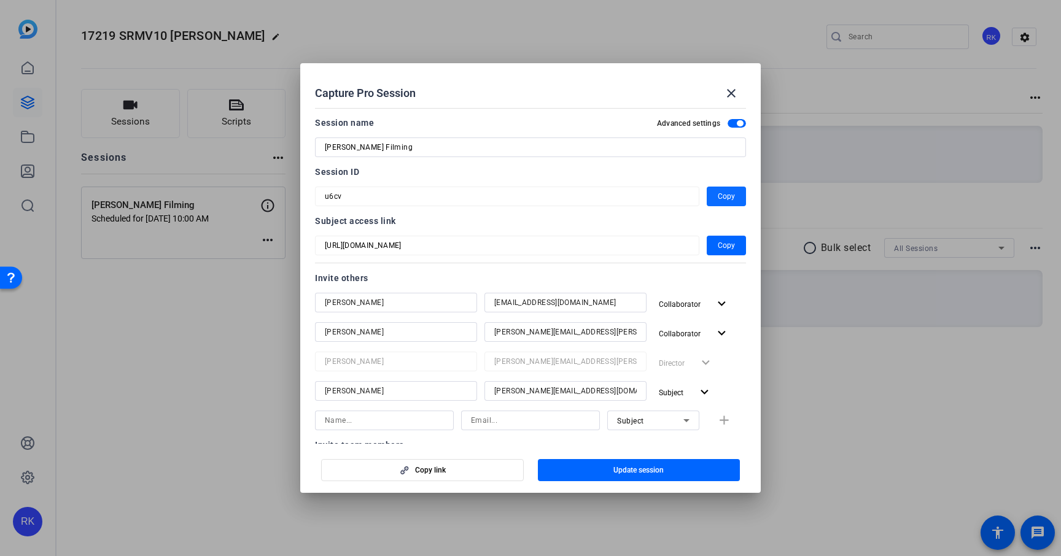
click at [717, 197] on span "button" at bounding box center [726, 196] width 39 height 29
click at [736, 248] on span "button" at bounding box center [726, 245] width 39 height 29
